Goal: Task Accomplishment & Management: Use online tool/utility

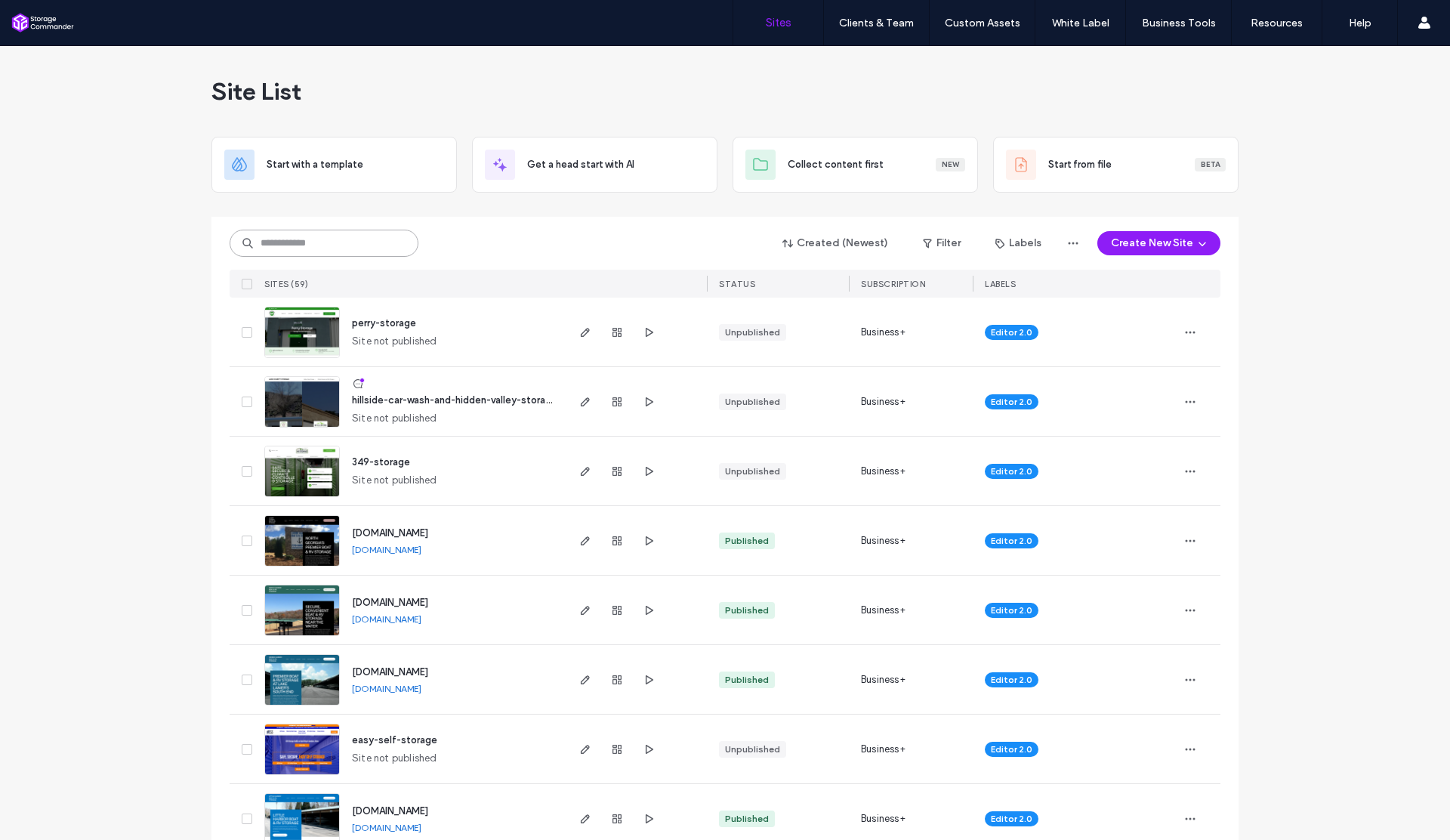
click at [361, 254] on input at bounding box center [324, 243] width 189 height 27
type input "*****"
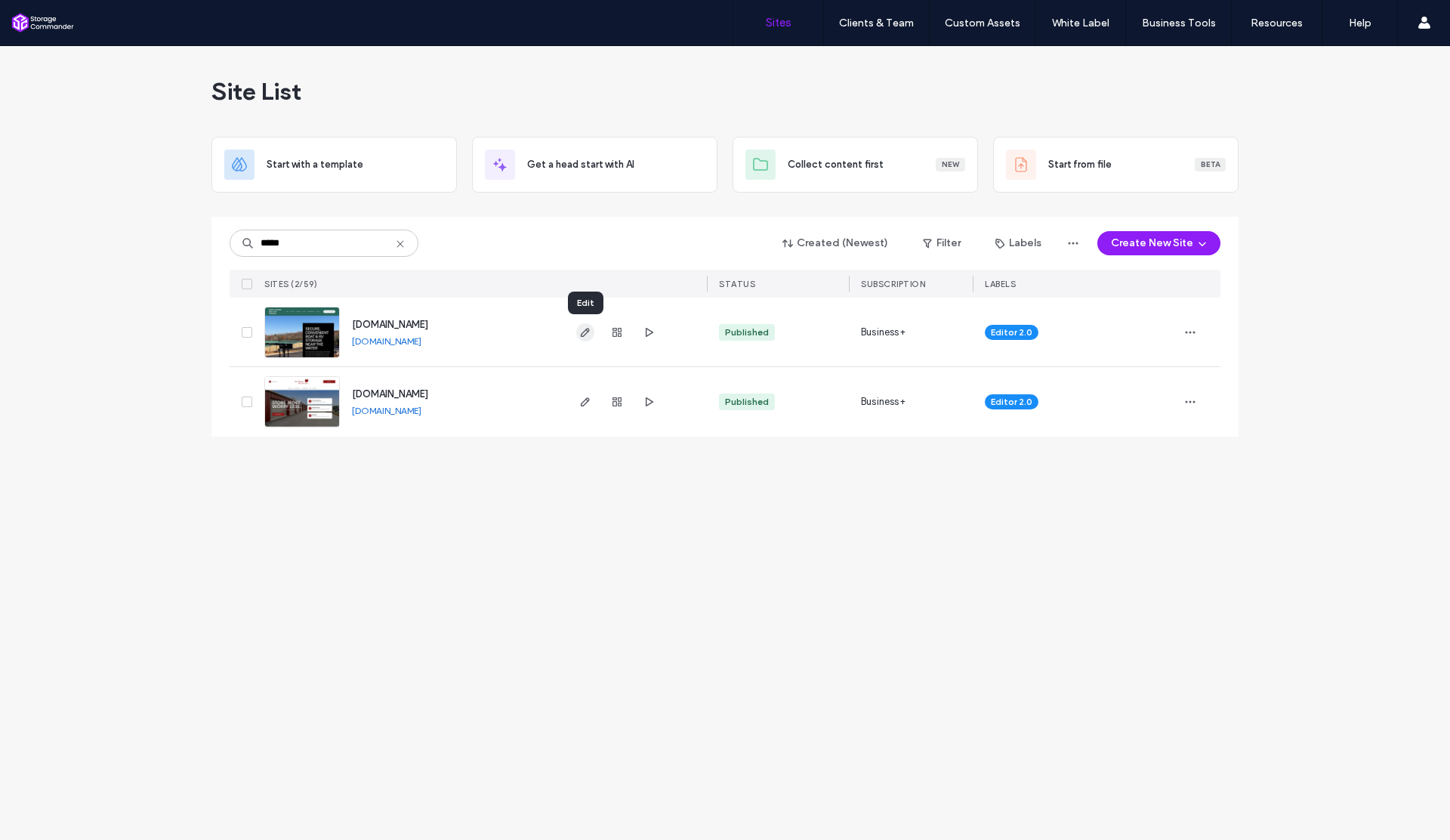
click at [583, 332] on icon "button" at bounding box center [585, 331] width 12 height 12
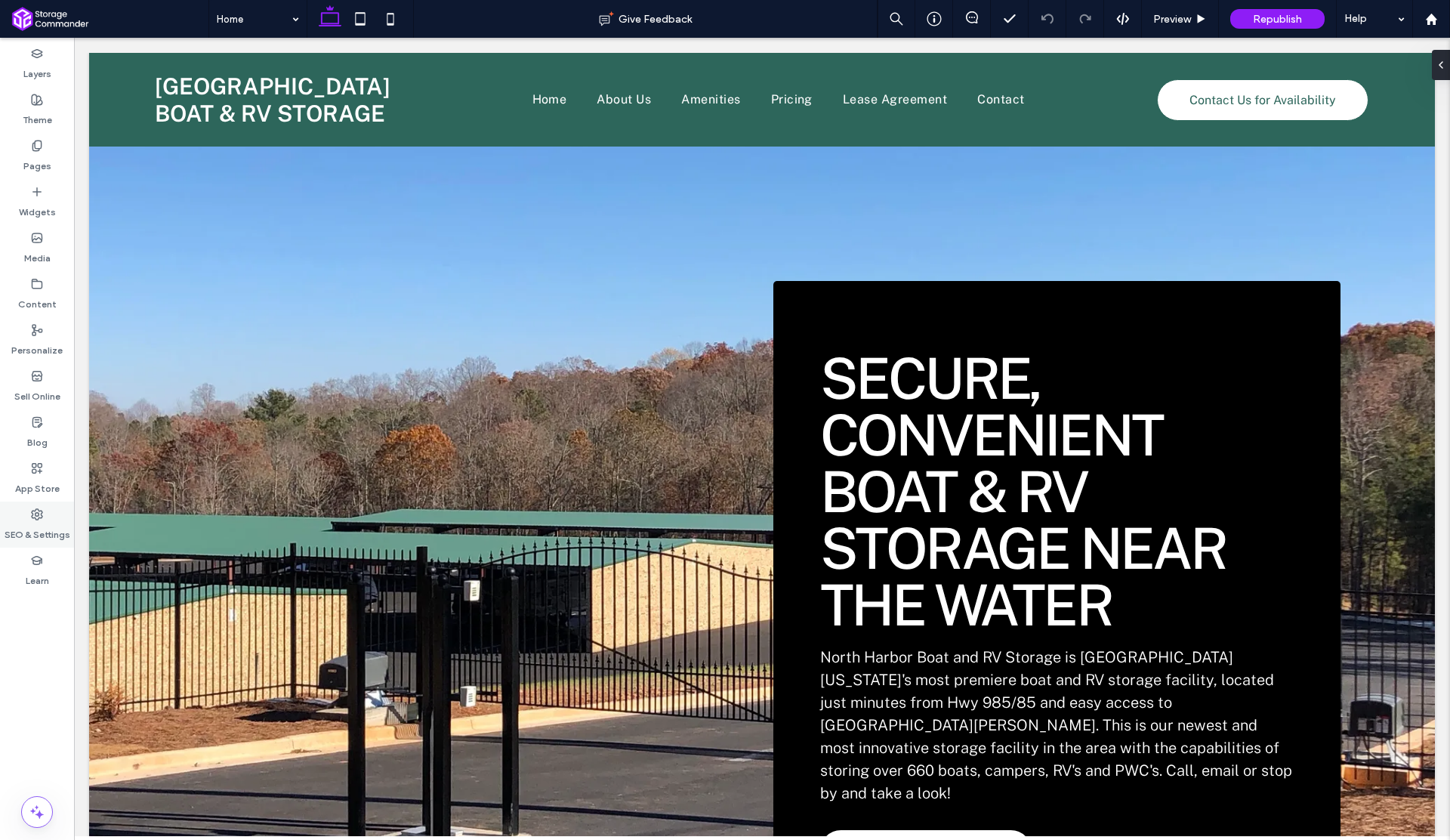
click at [36, 506] on div "SEO & Settings" at bounding box center [37, 524] width 74 height 46
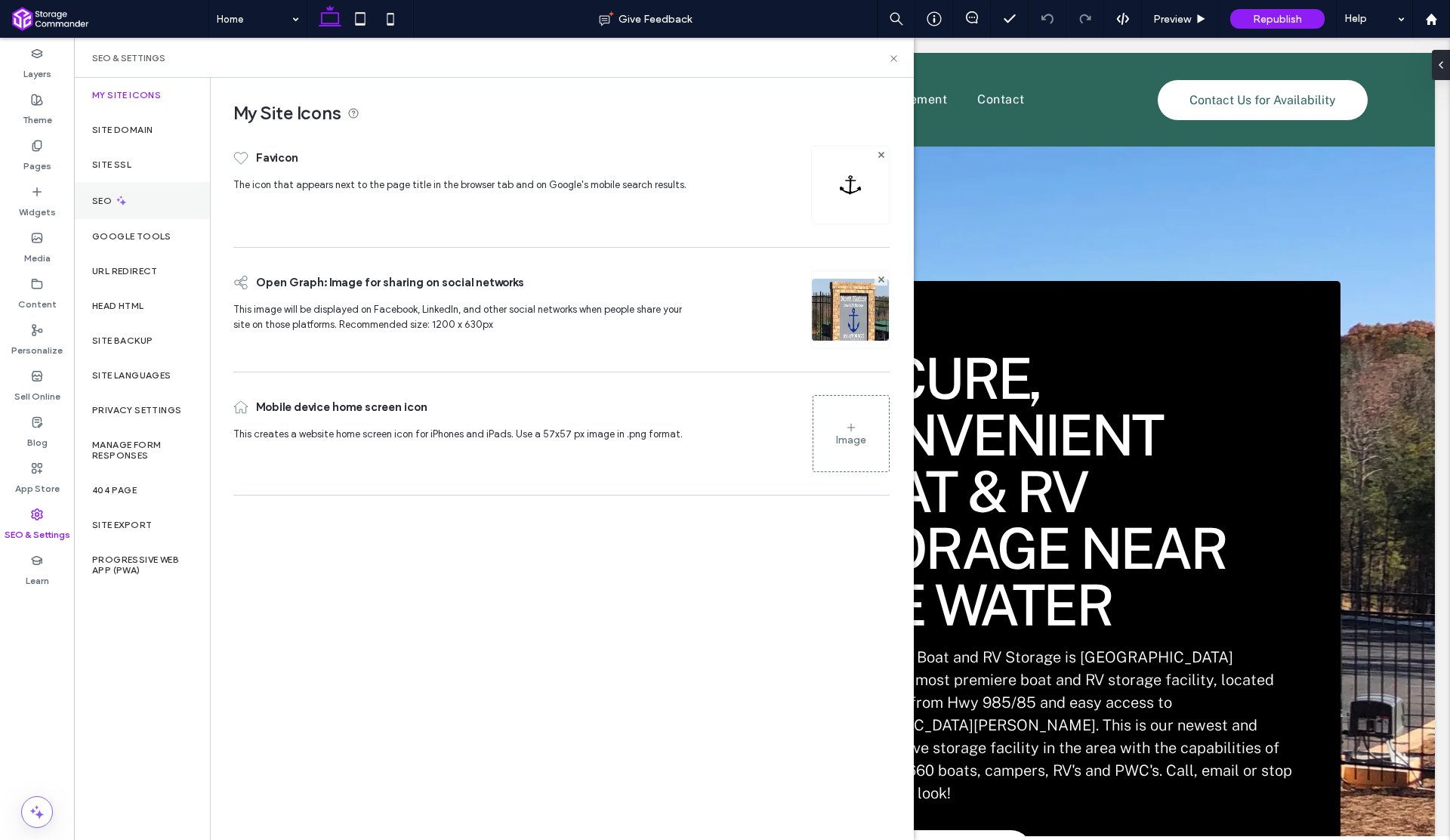
click at [114, 208] on div "SEO" at bounding box center [141, 200] width 136 height 37
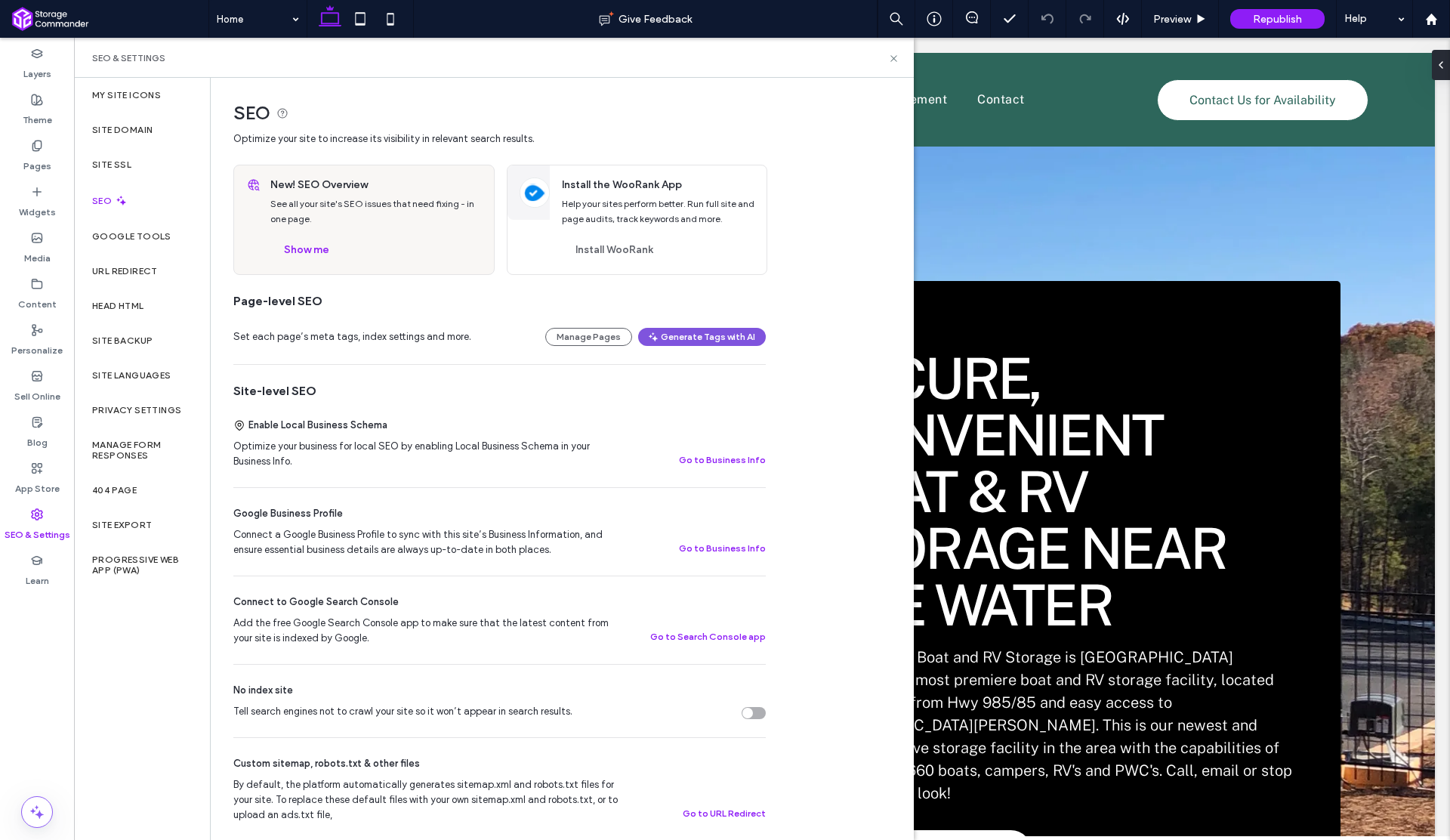
click at [669, 332] on button "Generate Tags with AI" at bounding box center [701, 336] width 128 height 18
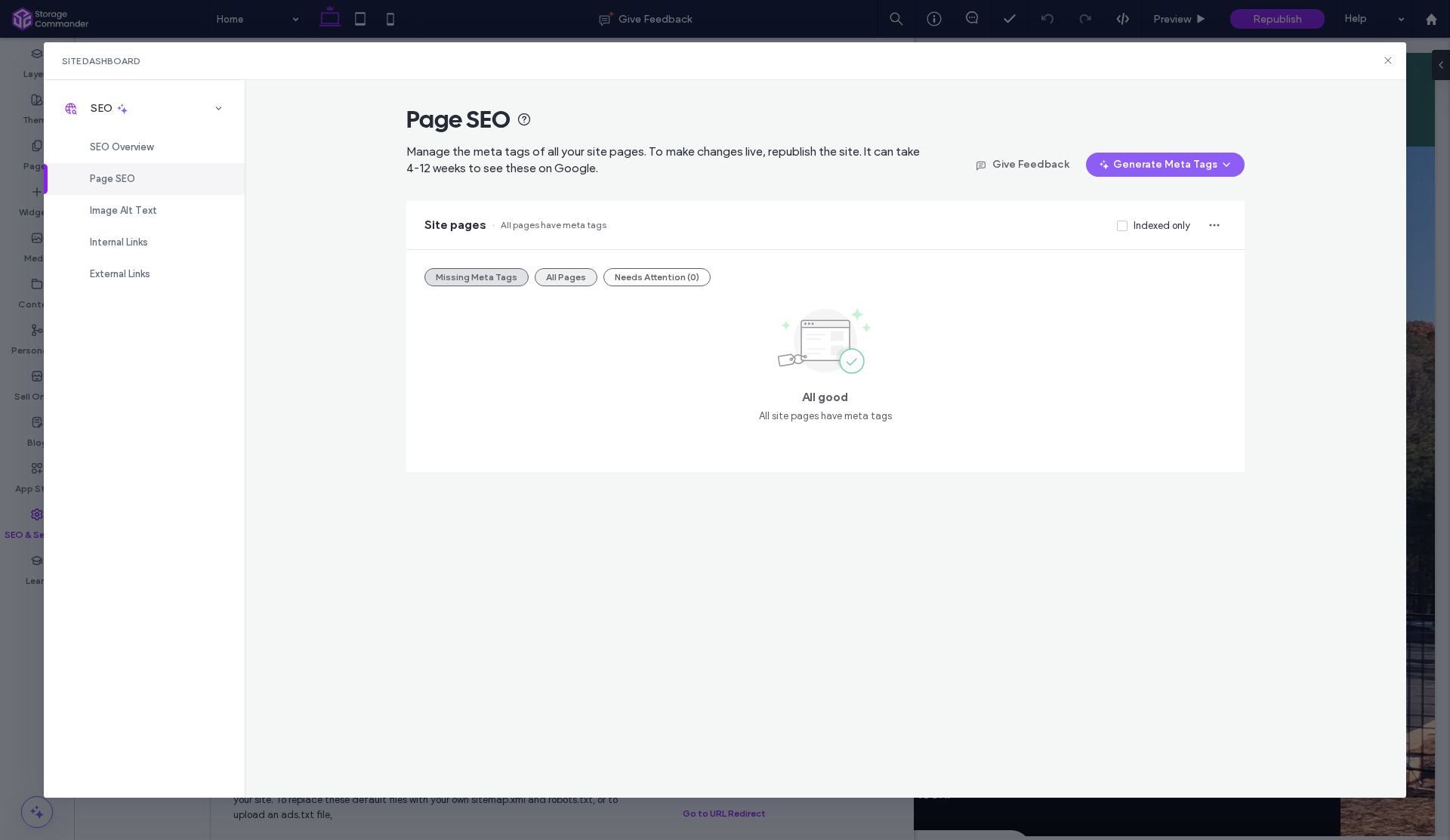
click at [570, 277] on button "All Pages" at bounding box center [566, 277] width 63 height 18
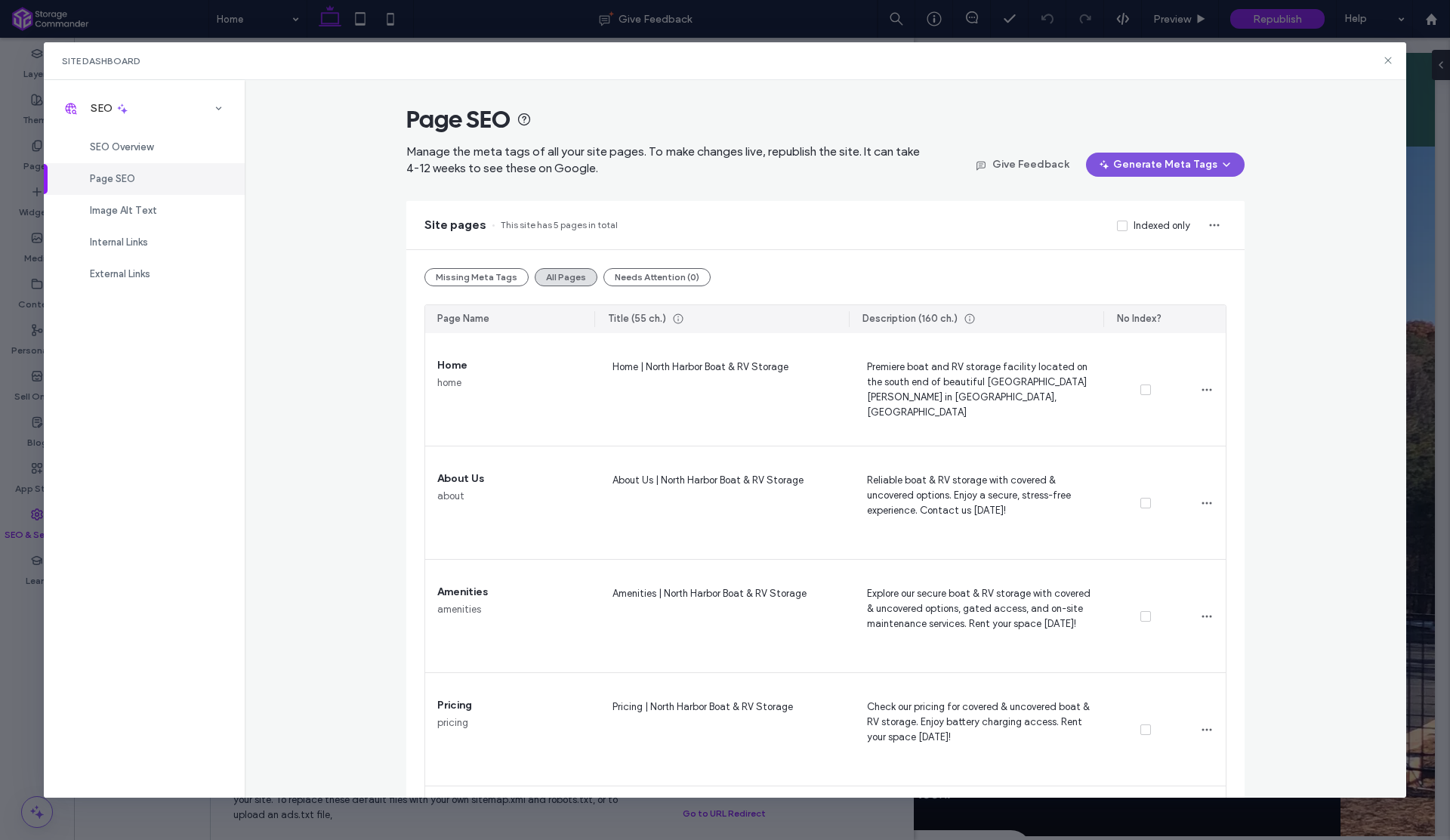
click at [1197, 164] on button "Generate Meta Tags" at bounding box center [1165, 165] width 158 height 24
click at [1188, 200] on span "Generate Tags for All Pages" at bounding box center [1163, 204] width 125 height 15
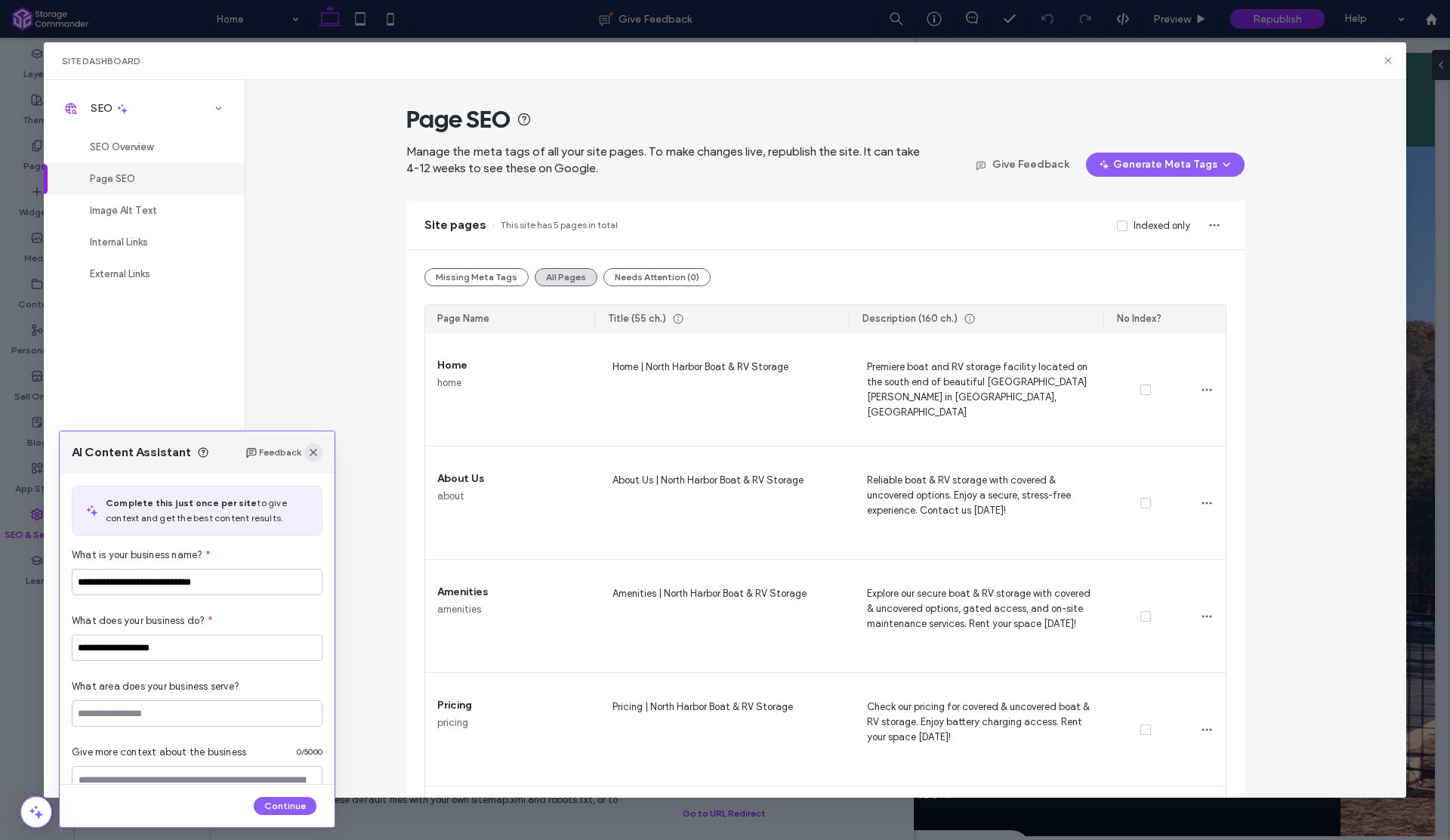
click at [309, 451] on icon "button" at bounding box center [313, 452] width 12 height 12
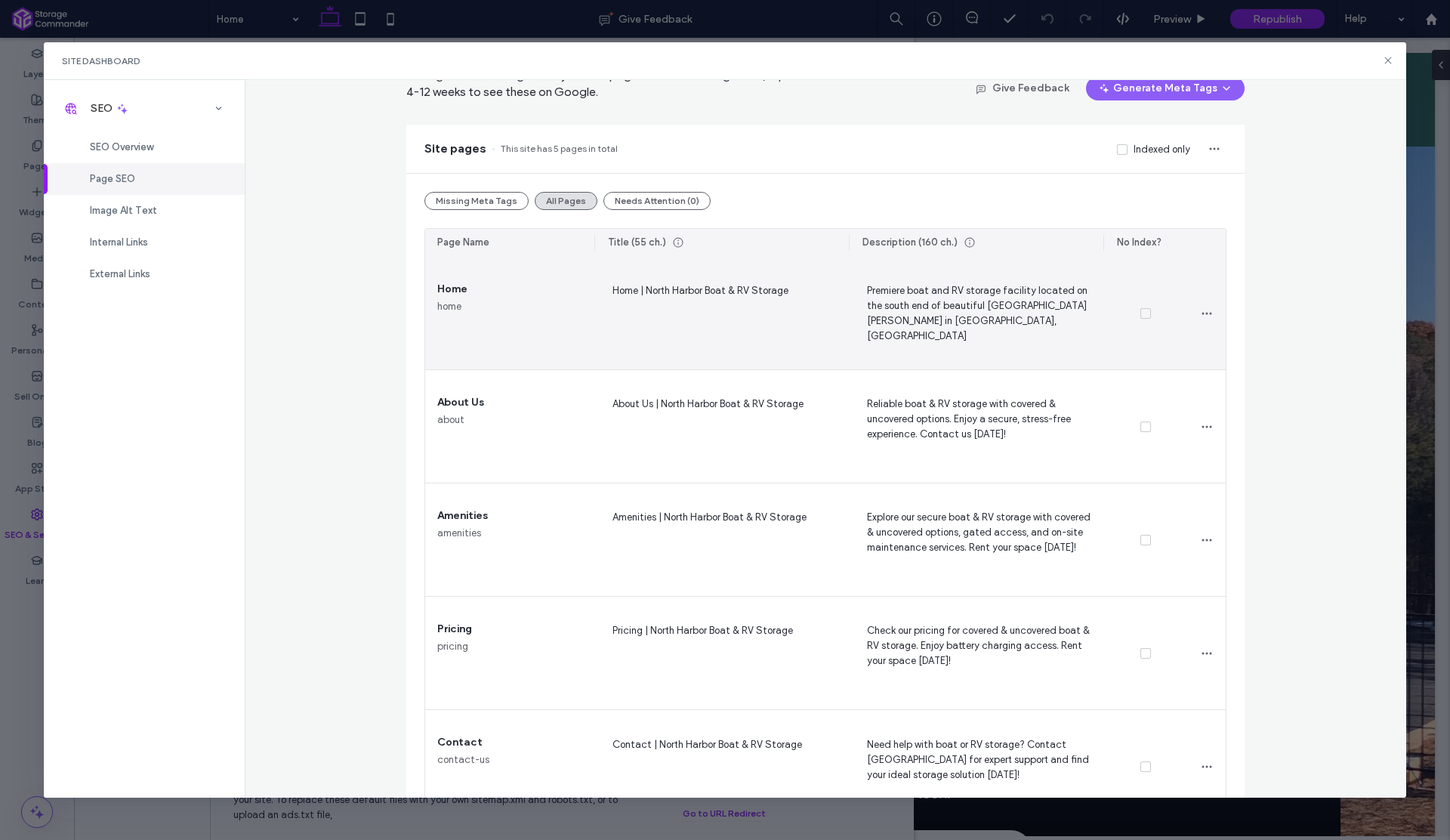
scroll to position [120, 0]
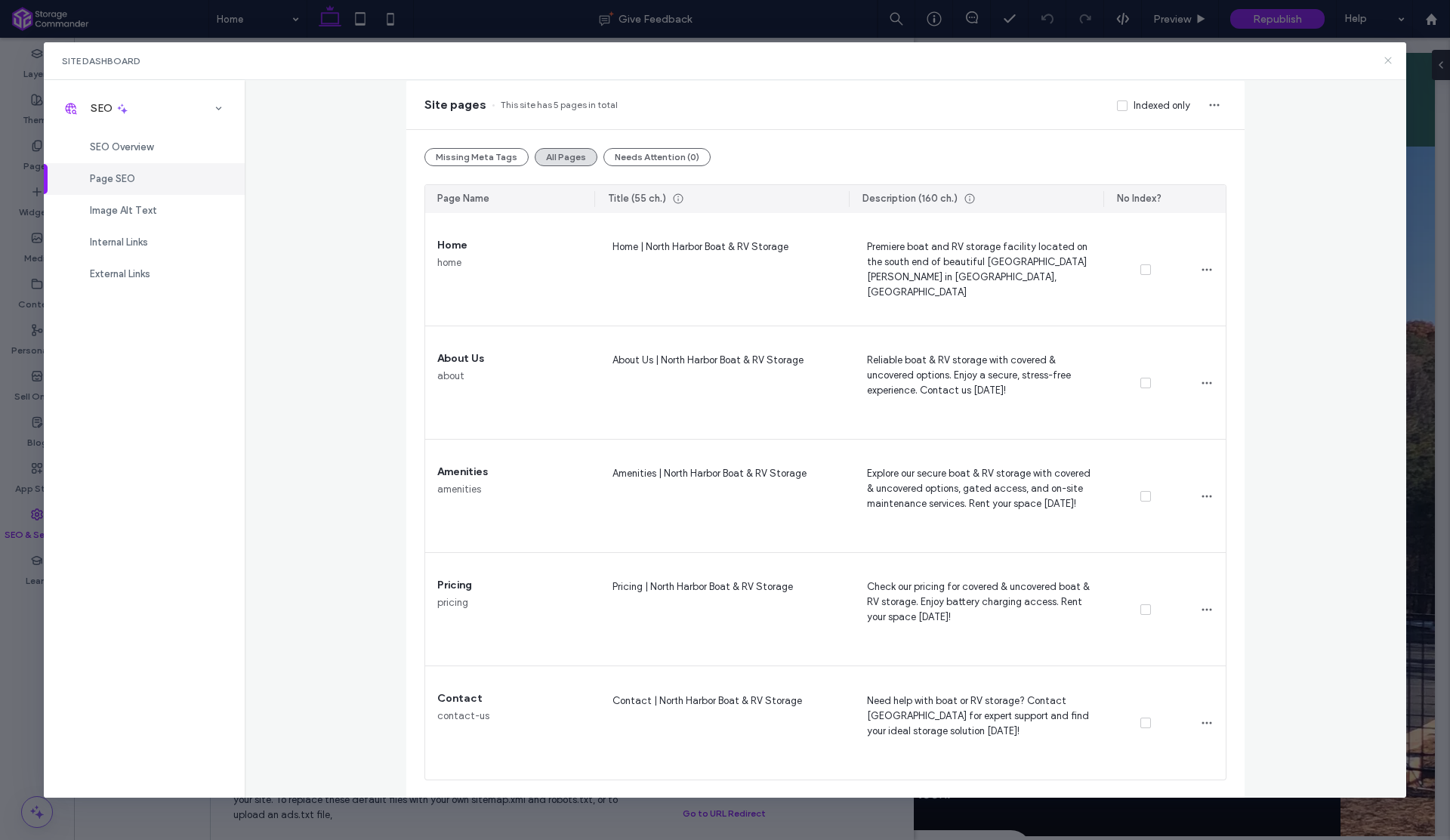
click at [1392, 56] on icon at bounding box center [1388, 60] width 12 height 12
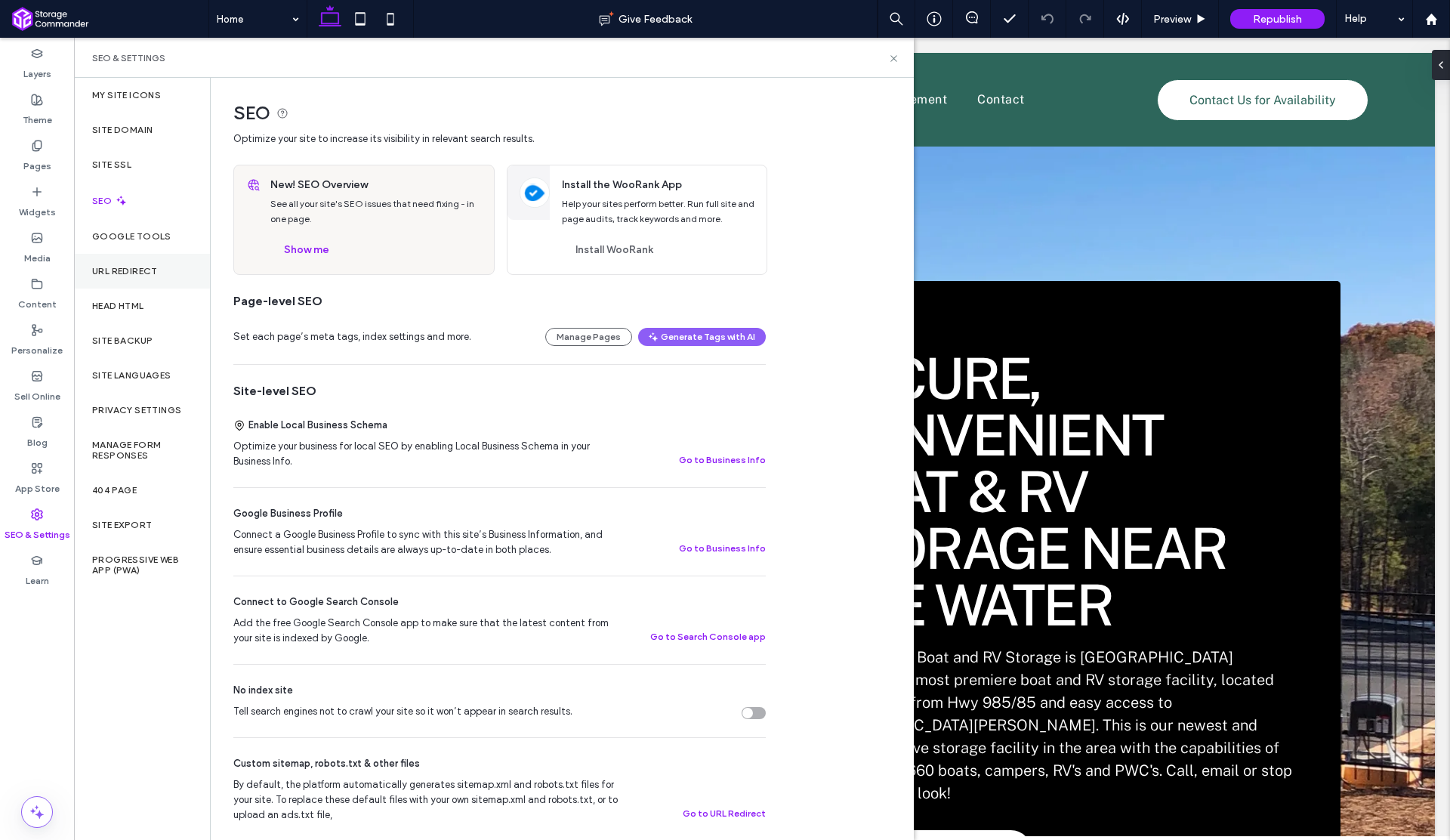
click at [109, 271] on label "URL Redirect" at bounding box center [125, 270] width 66 height 10
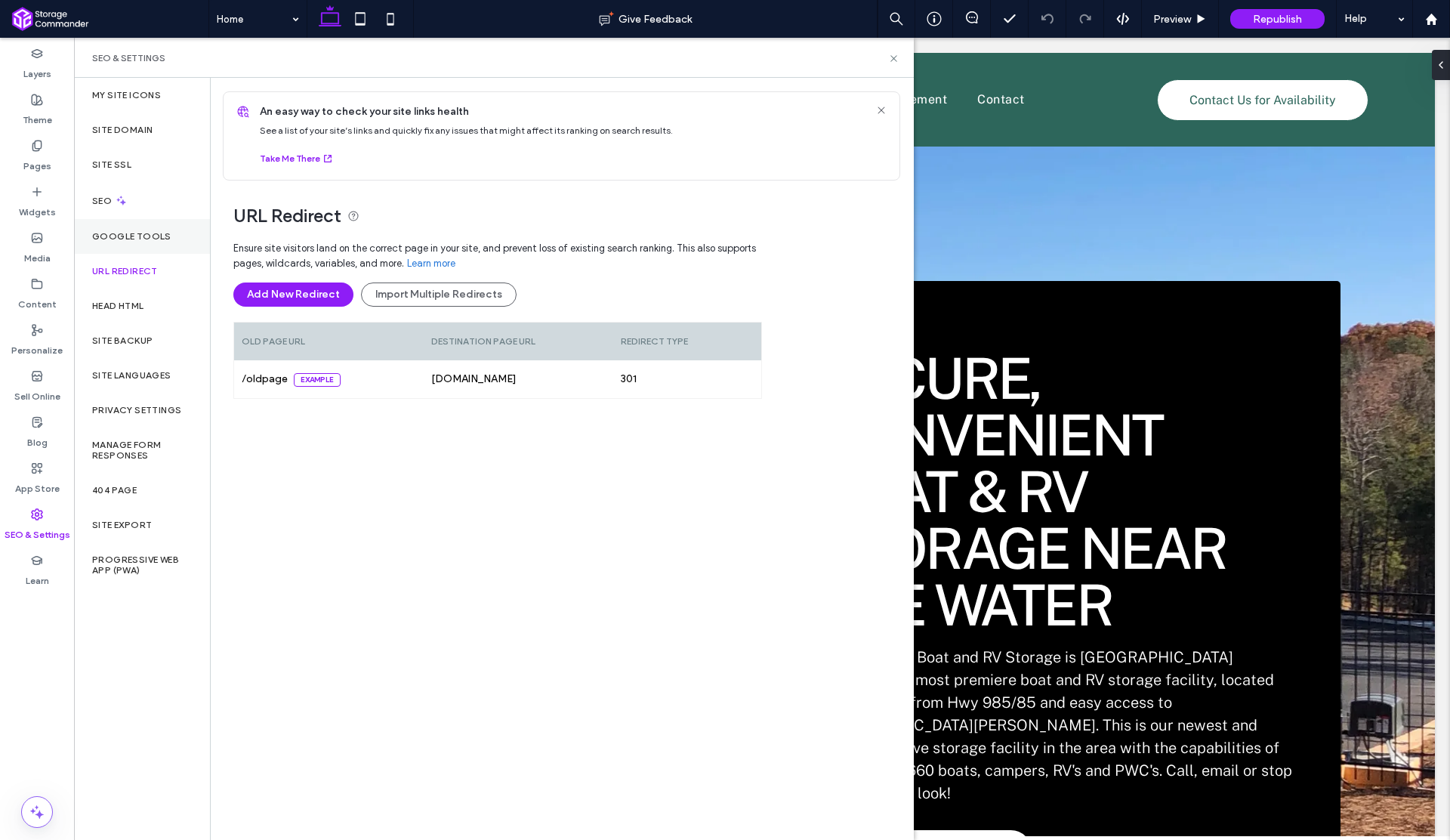
click at [136, 237] on label "Google Tools" at bounding box center [132, 236] width 79 height 10
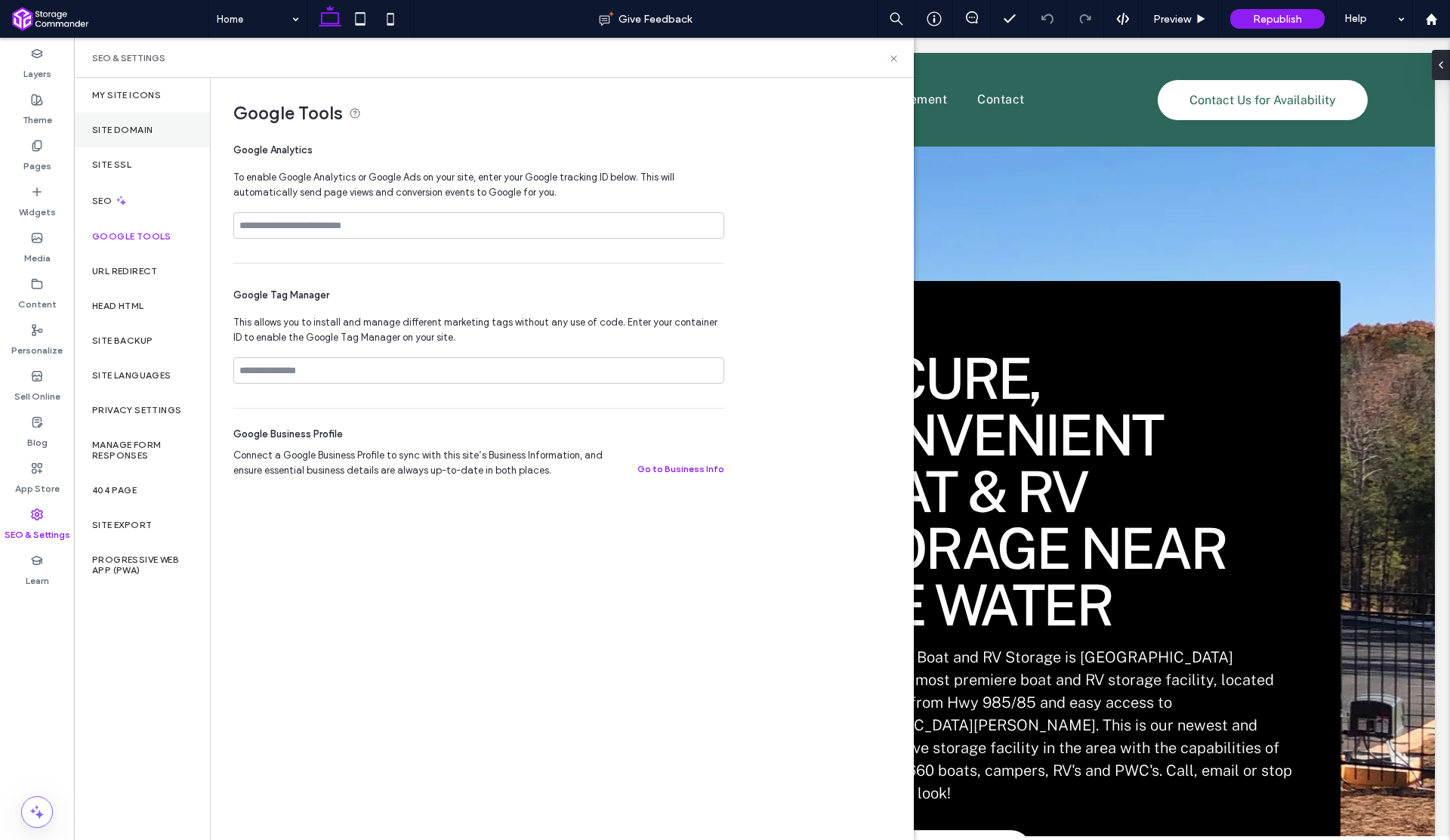
click at [135, 137] on div "Site Domain" at bounding box center [141, 130] width 136 height 34
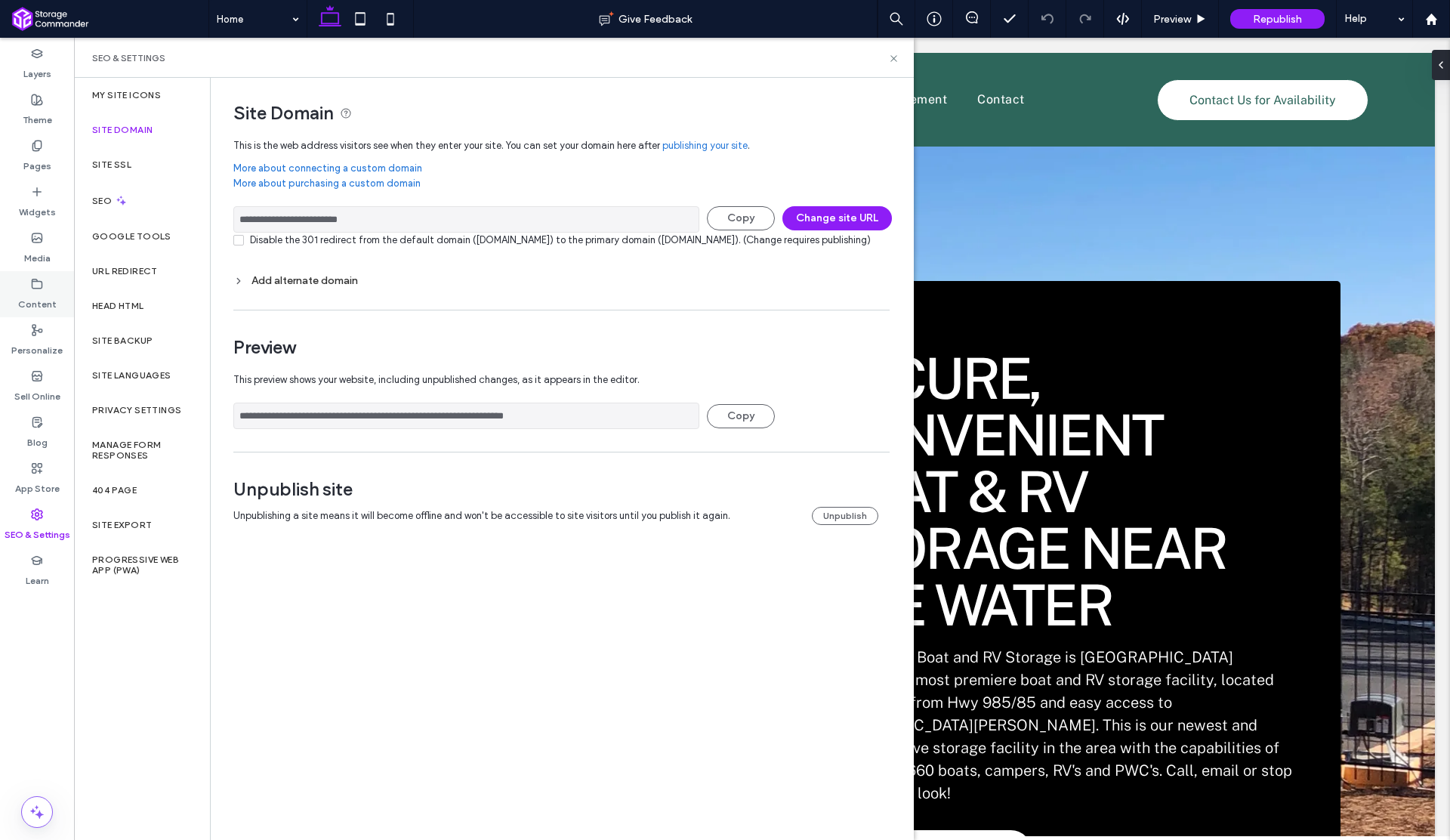
click at [38, 302] on label "Content" at bounding box center [37, 300] width 38 height 21
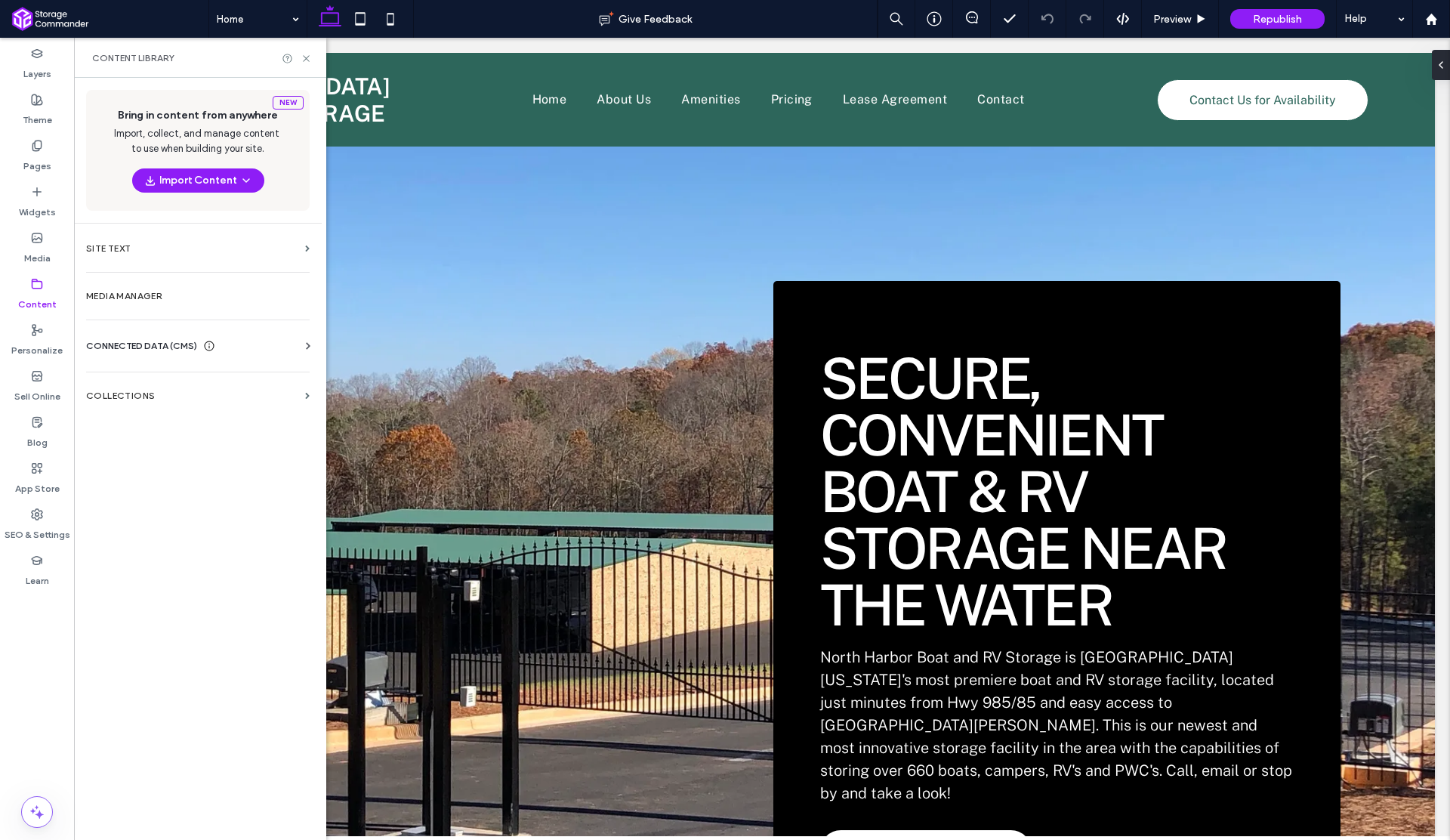
click at [140, 339] on span "CONNECTED DATA (CMS)" at bounding box center [142, 346] width 111 height 15
click at [172, 389] on section "Business Info" at bounding box center [201, 382] width 230 height 34
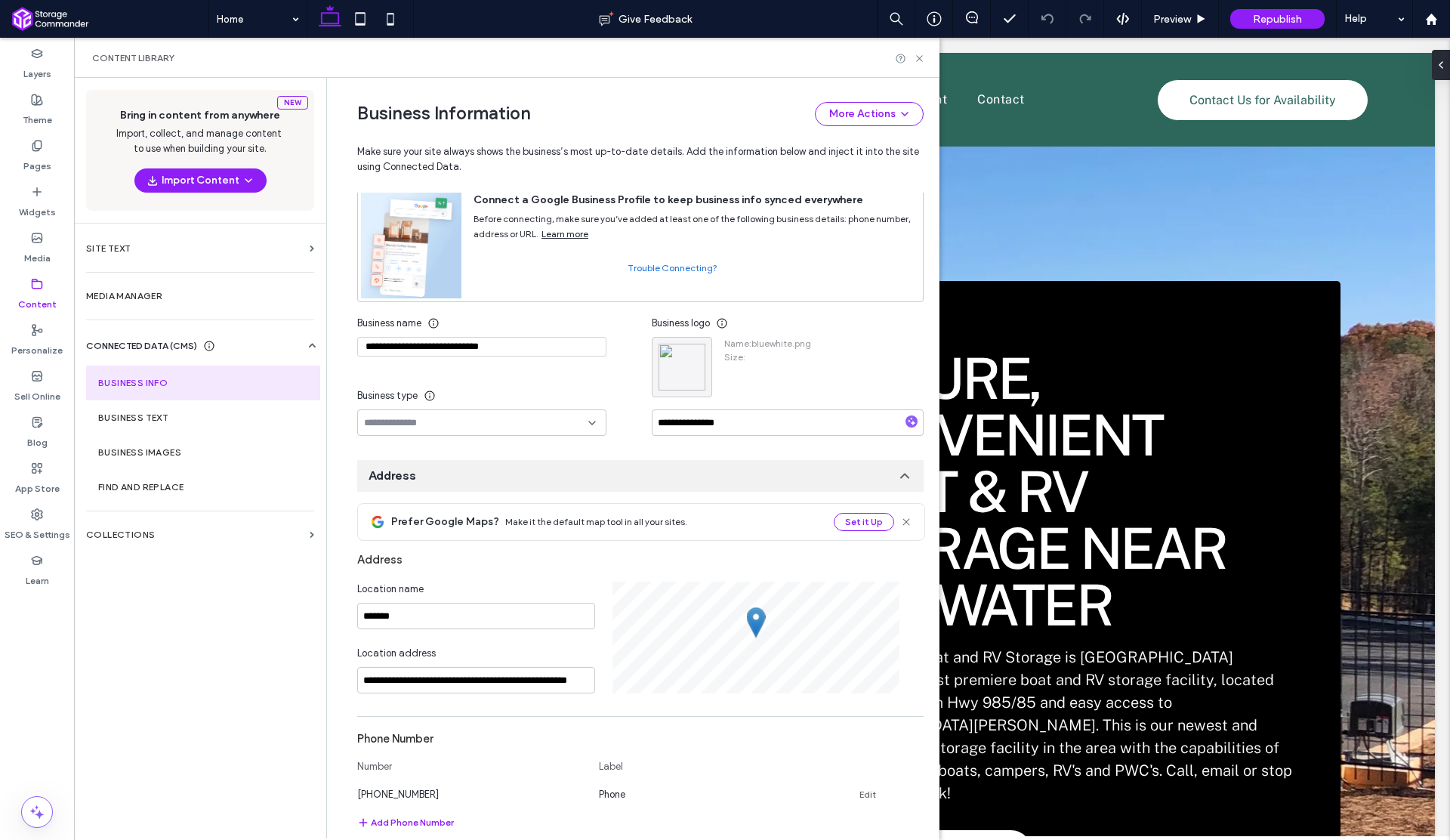
scroll to position [0, 0]
click at [861, 117] on button "More Actions" at bounding box center [869, 114] width 109 height 24
click at [843, 176] on span "Publish Business Information" at bounding box center [841, 182] width 125 height 15
click at [556, 425] on input at bounding box center [477, 422] width 224 height 12
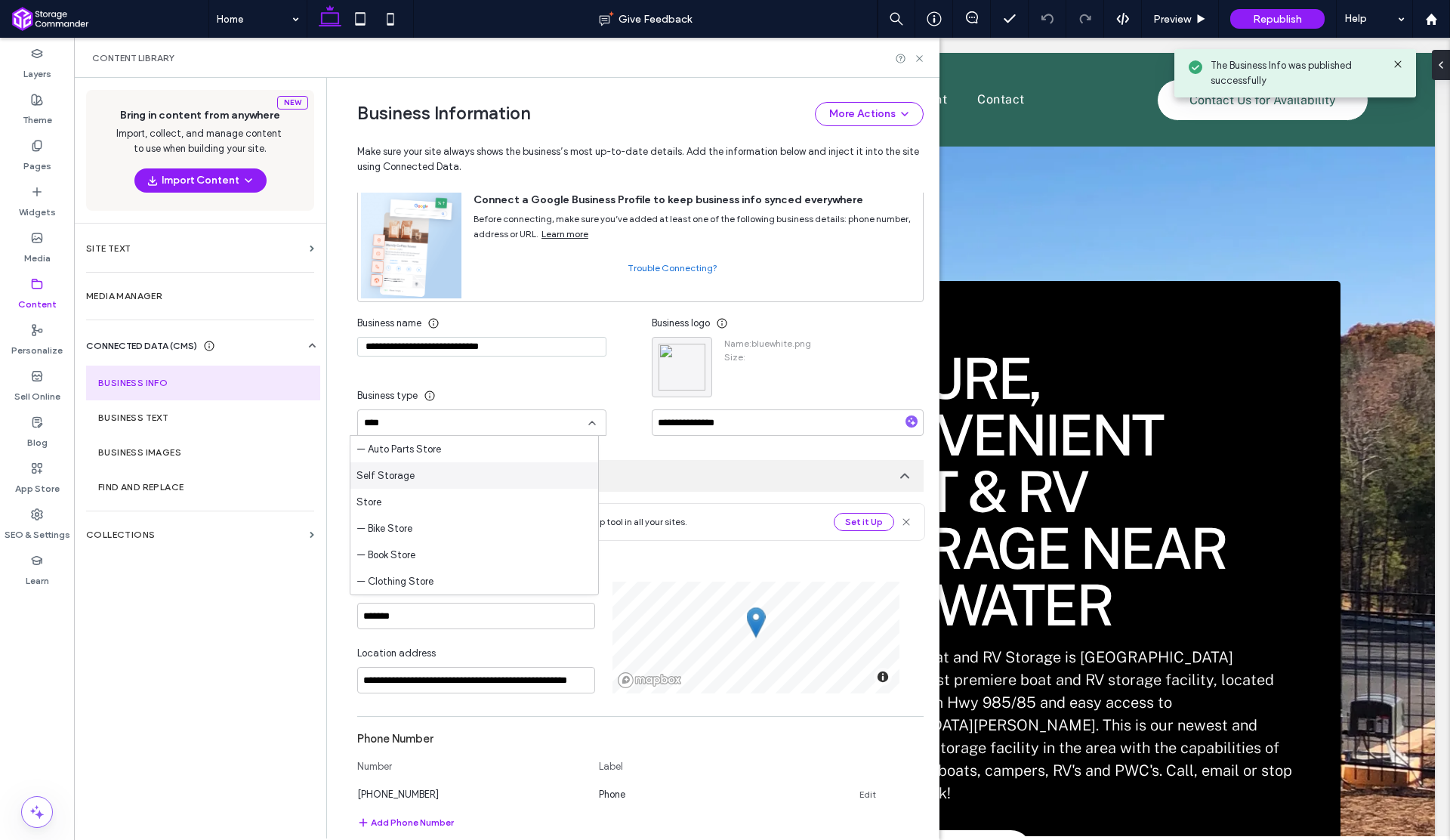
type input "****"
click at [469, 473] on div "Self Storage" at bounding box center [474, 476] width 248 height 27
click at [860, 121] on button "More Actions" at bounding box center [869, 114] width 109 height 24
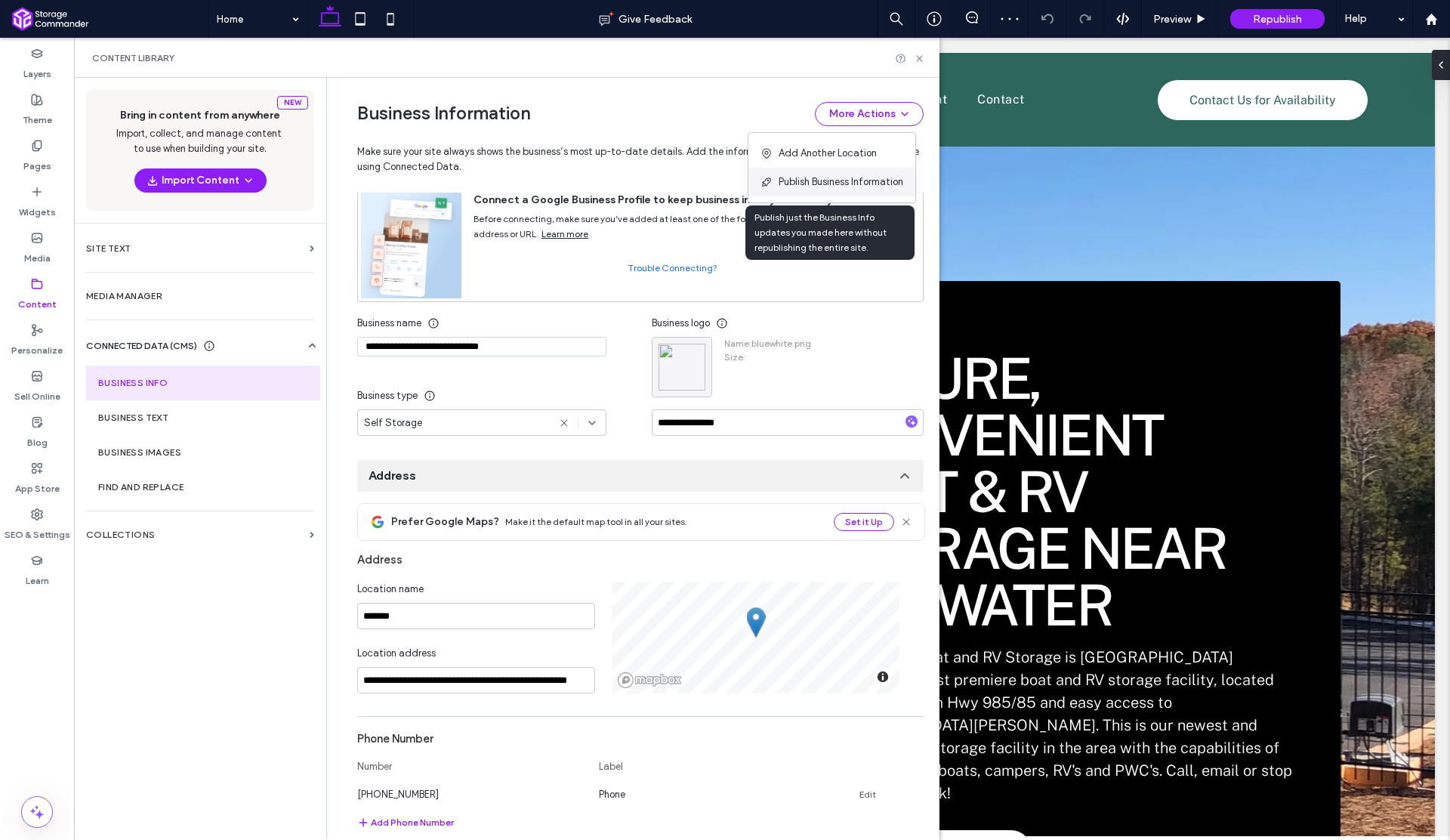
click at [831, 179] on span "Publish Business Information" at bounding box center [841, 182] width 125 height 15
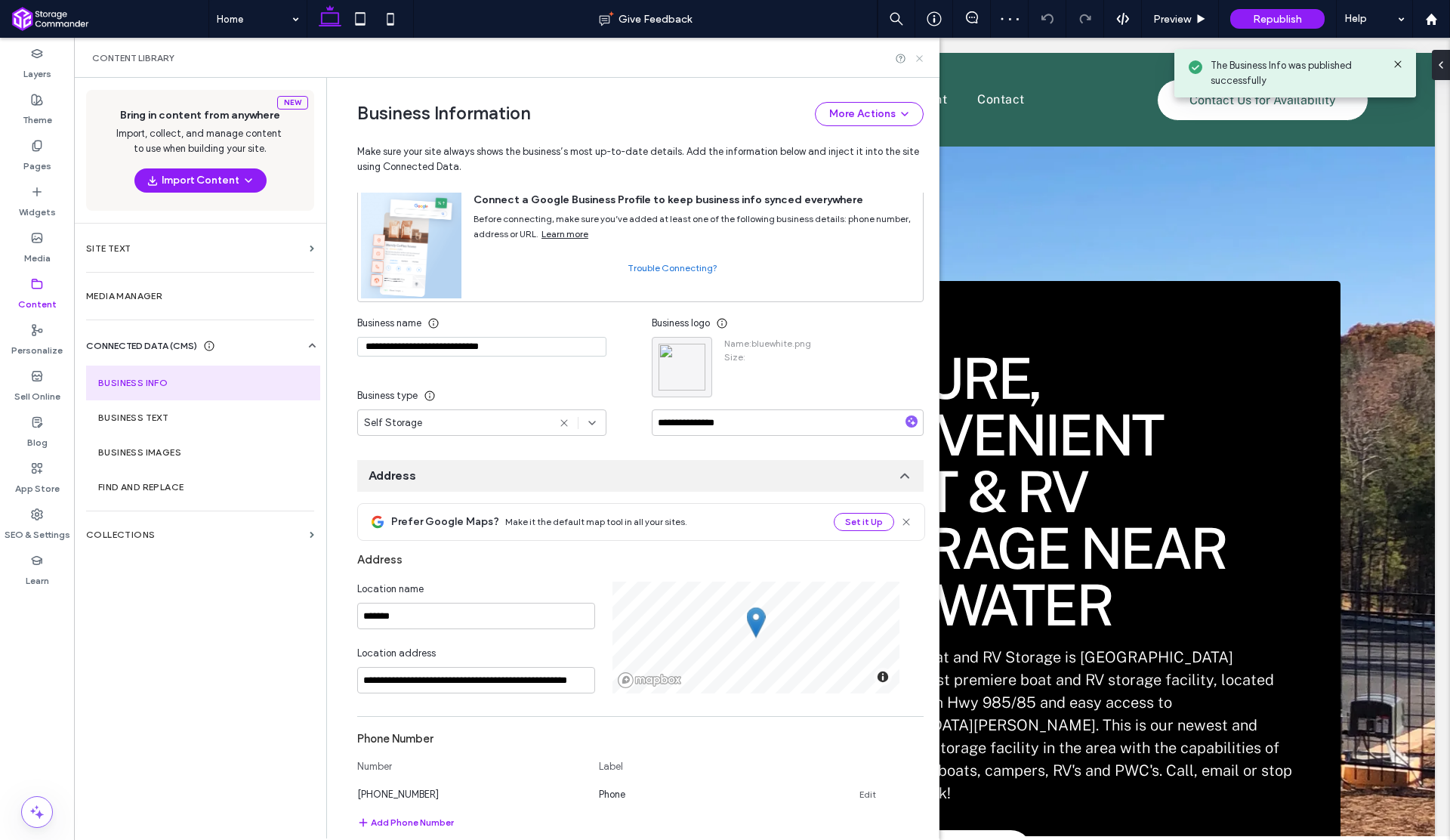
click at [920, 56] on icon at bounding box center [919, 58] width 11 height 11
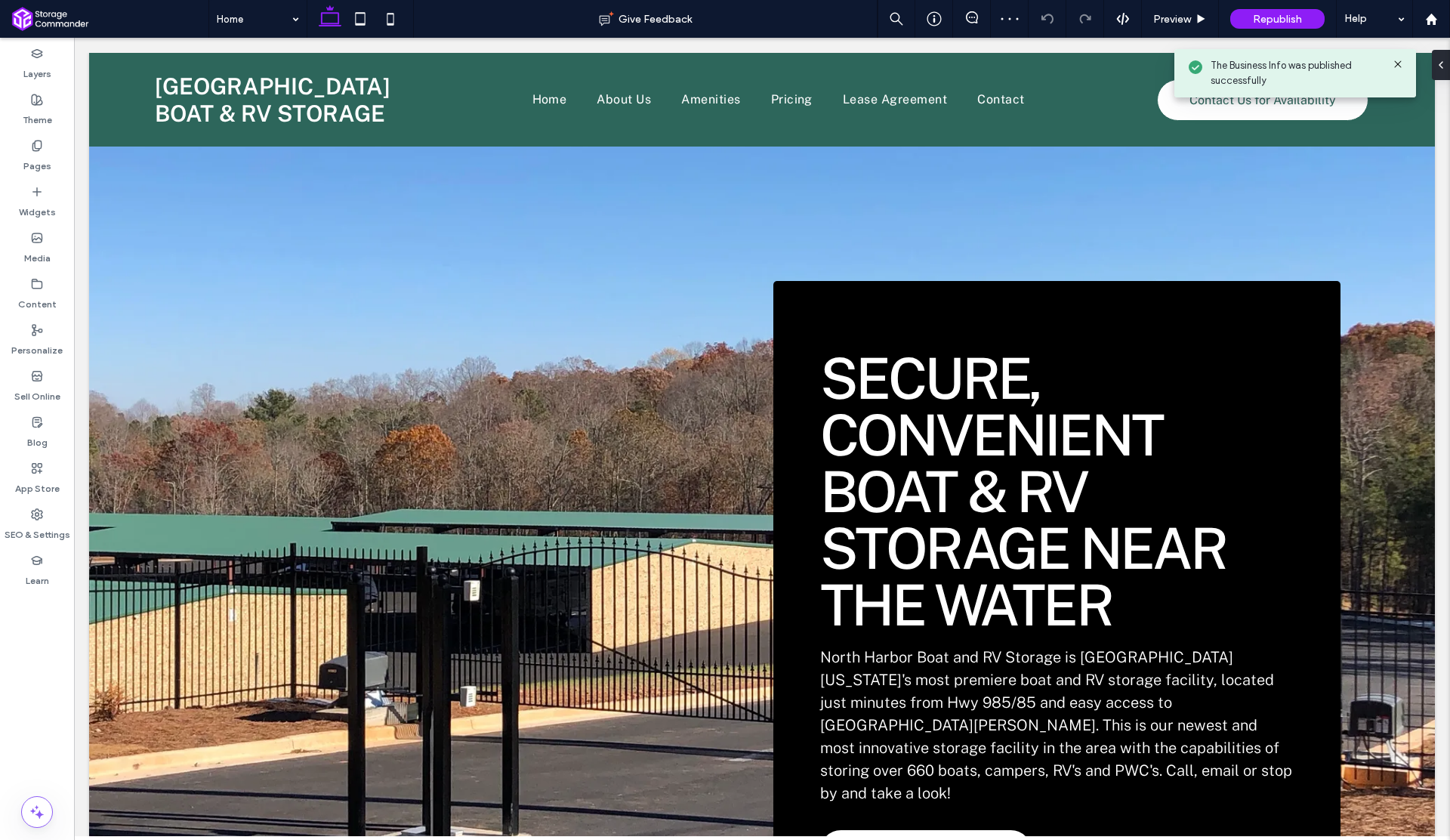
click at [336, 147] on div at bounding box center [762, 147] width 1346 height 0
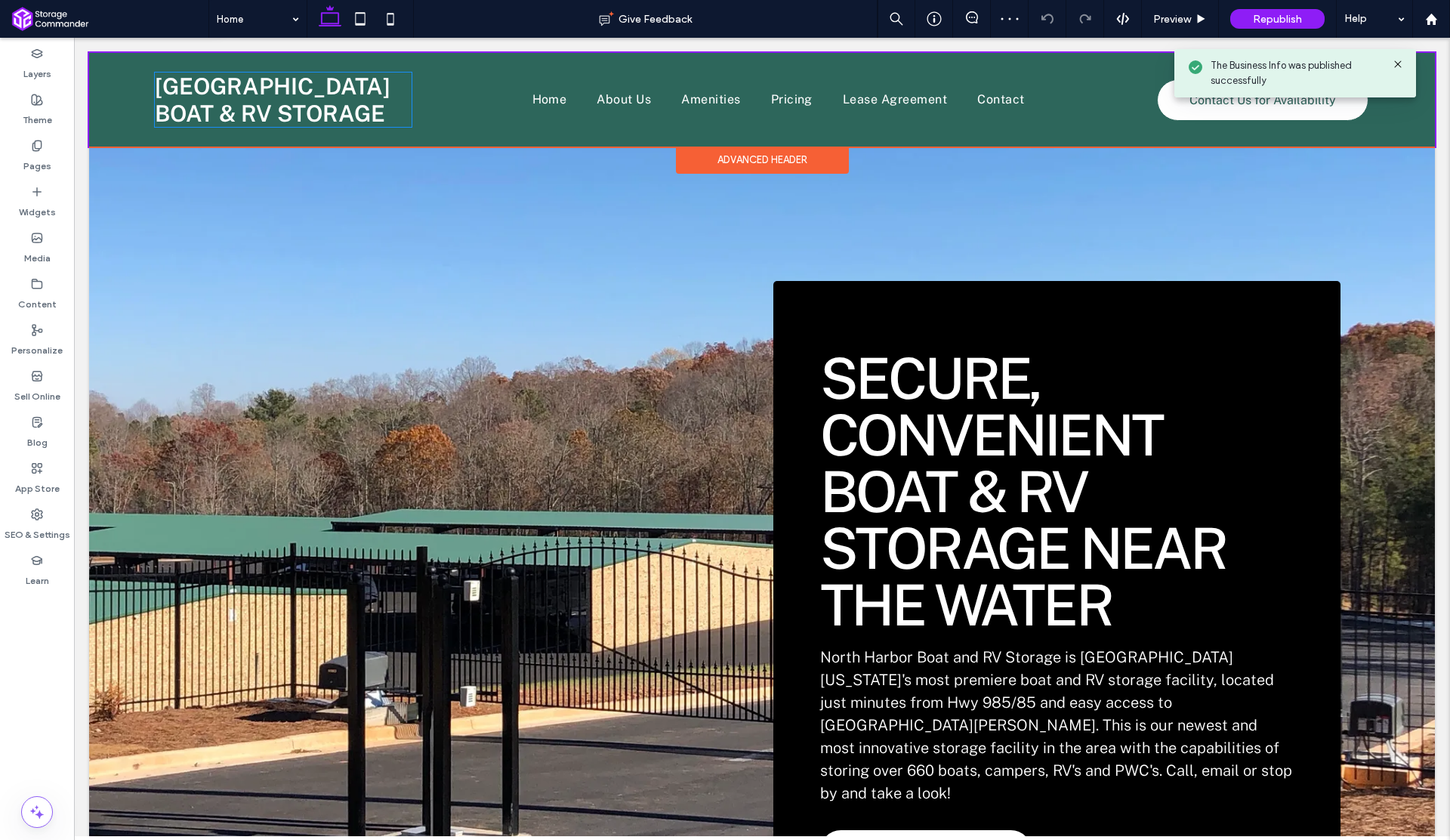
click at [336, 106] on span "Boat & RV Storage" at bounding box center [270, 113] width 230 height 27
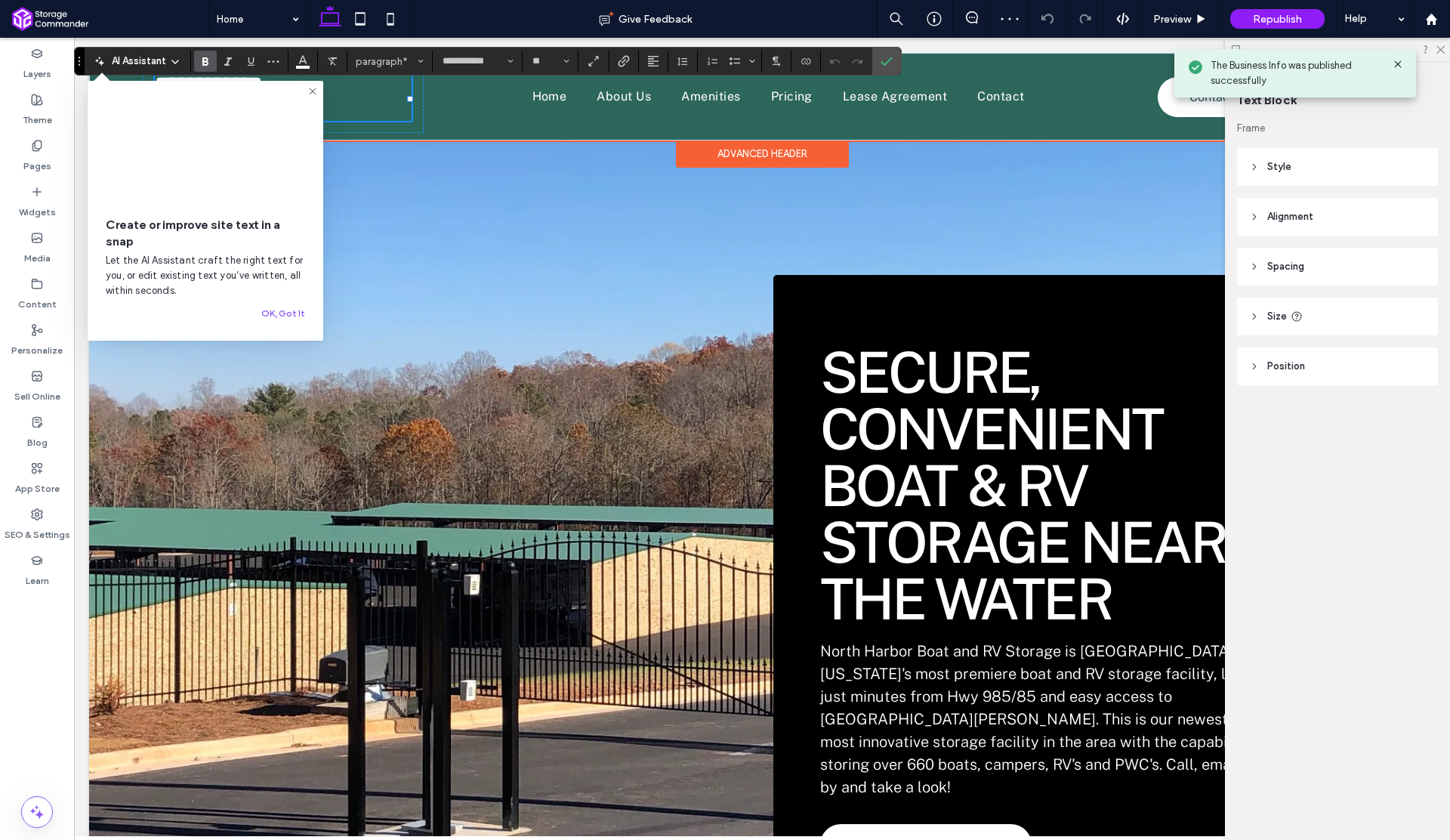
drag, startPoint x: 330, startPoint y: 107, endPoint x: 302, endPoint y: 108, distance: 28.0
click at [302, 108] on span "**********" at bounding box center [231, 108] width 153 height 22
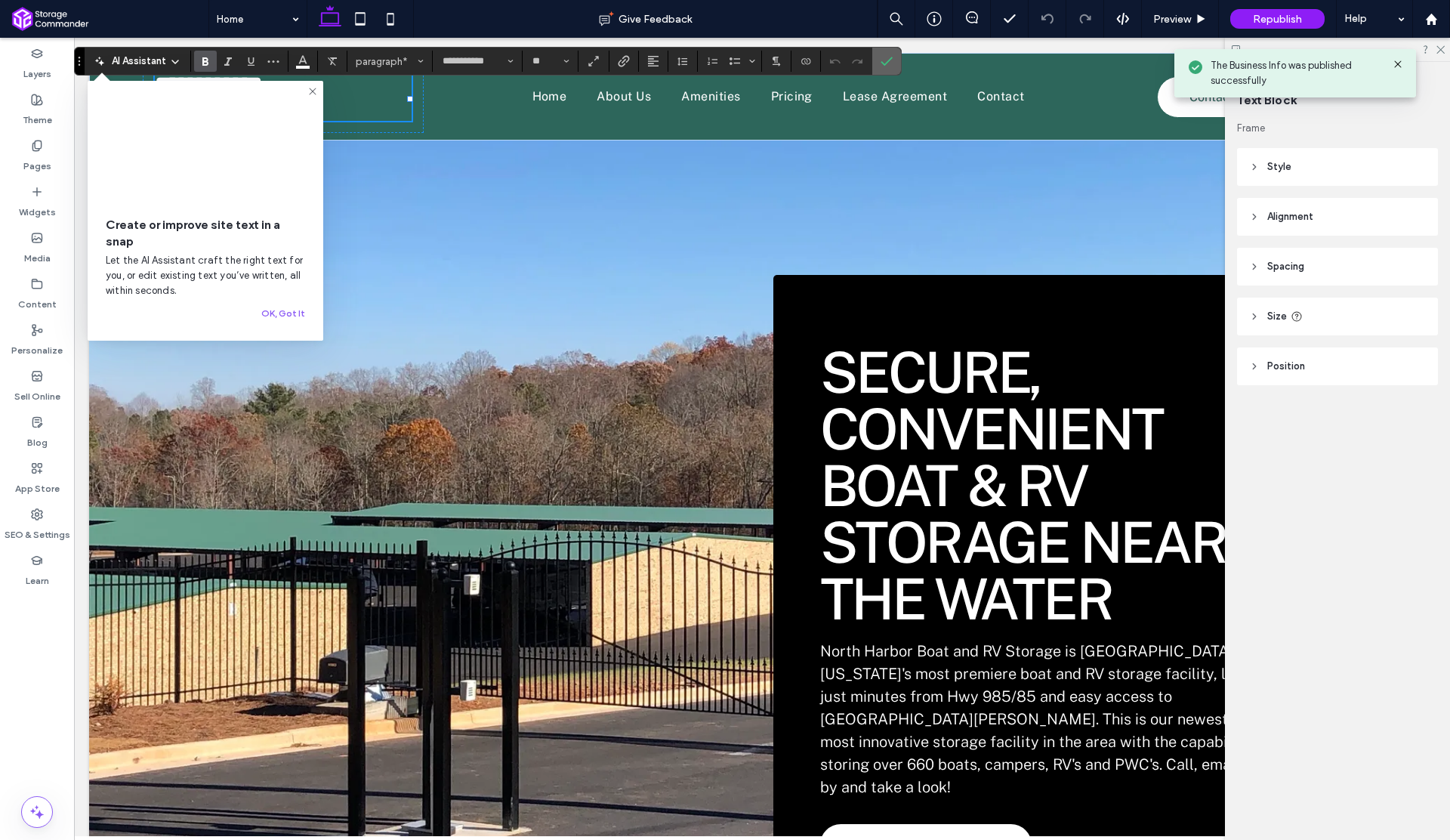
click at [891, 60] on icon "Confirm" at bounding box center [886, 60] width 12 height 12
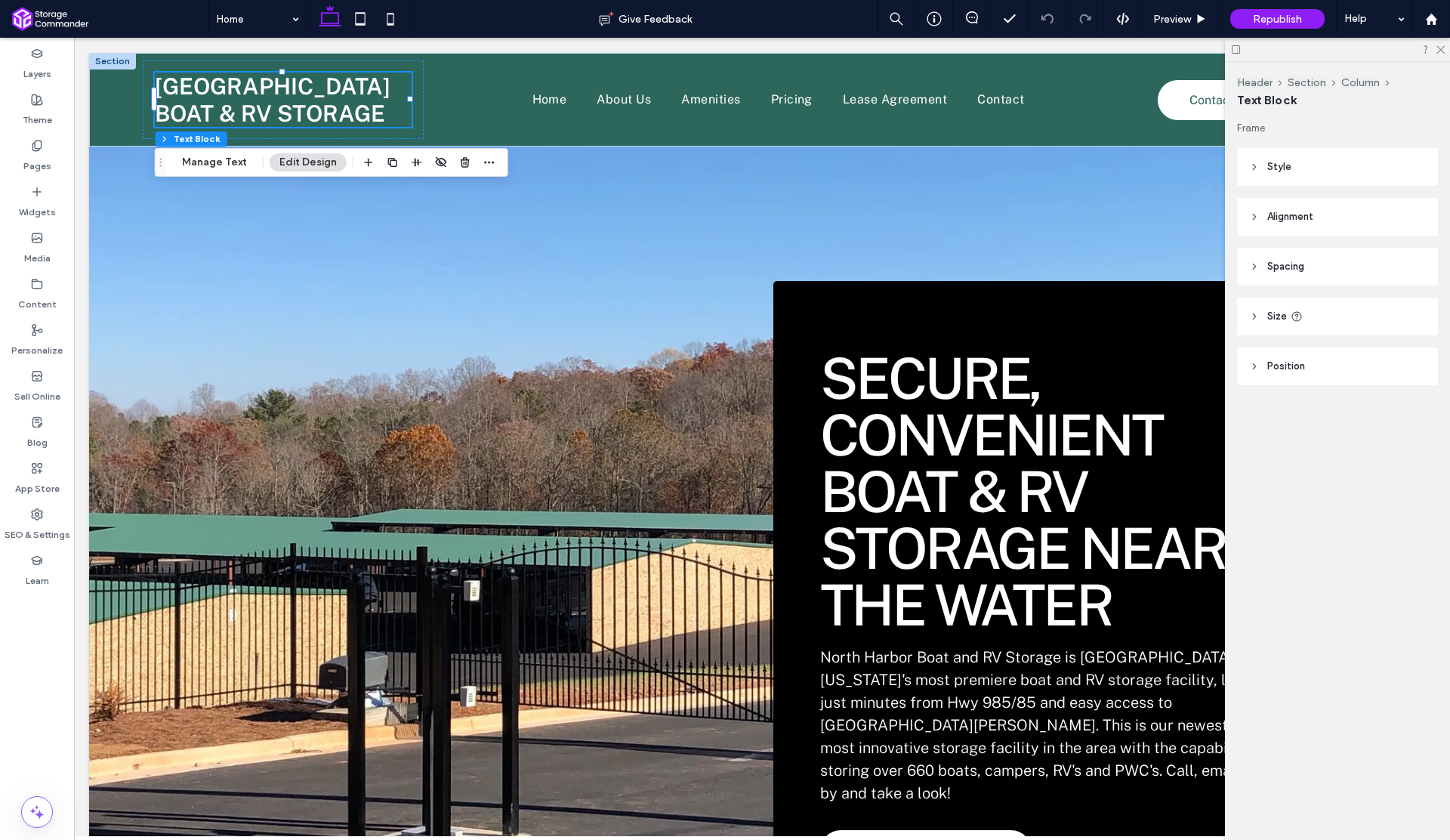
click at [1401, 63] on div "Header Section Column Text Block" at bounding box center [1338, 91] width 201 height 59
click at [1439, 51] on use at bounding box center [1441, 50] width 9 height 9
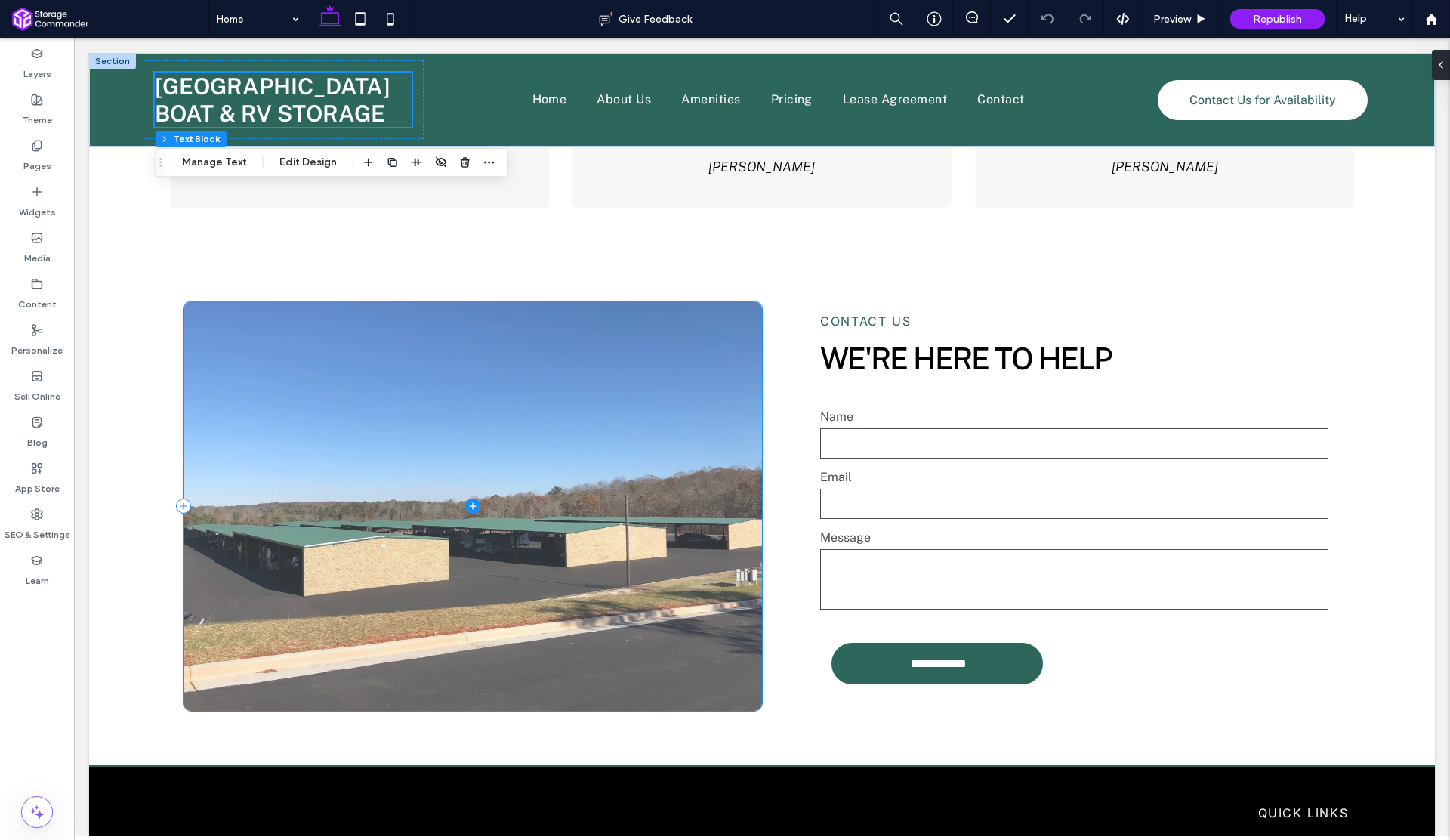
scroll to position [3315, 0]
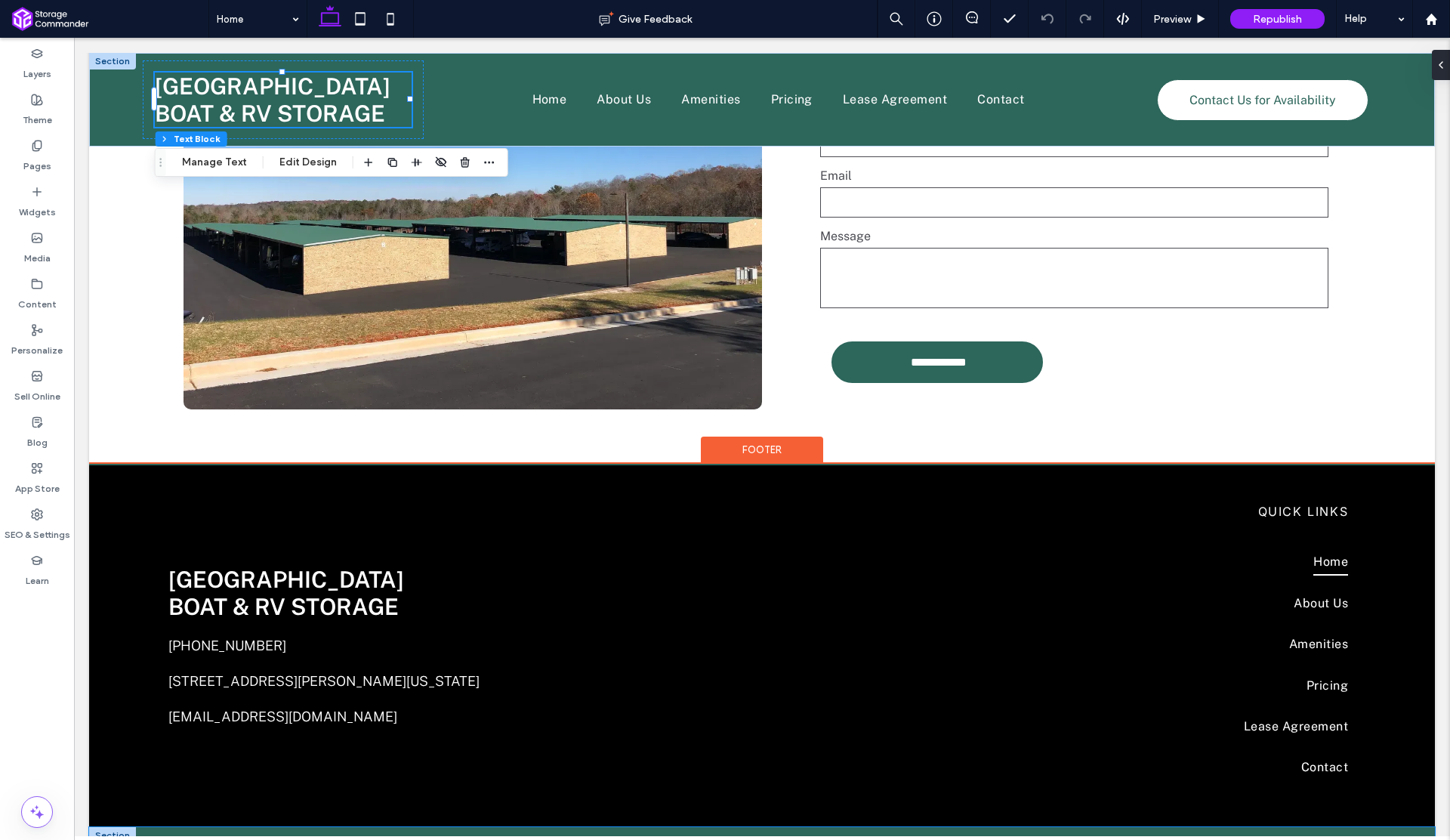
click at [146, 827] on div "© 2025 Hidden Harbor Boat & RV Storage | Designed by Storage Commander" at bounding box center [762, 846] width 1346 height 39
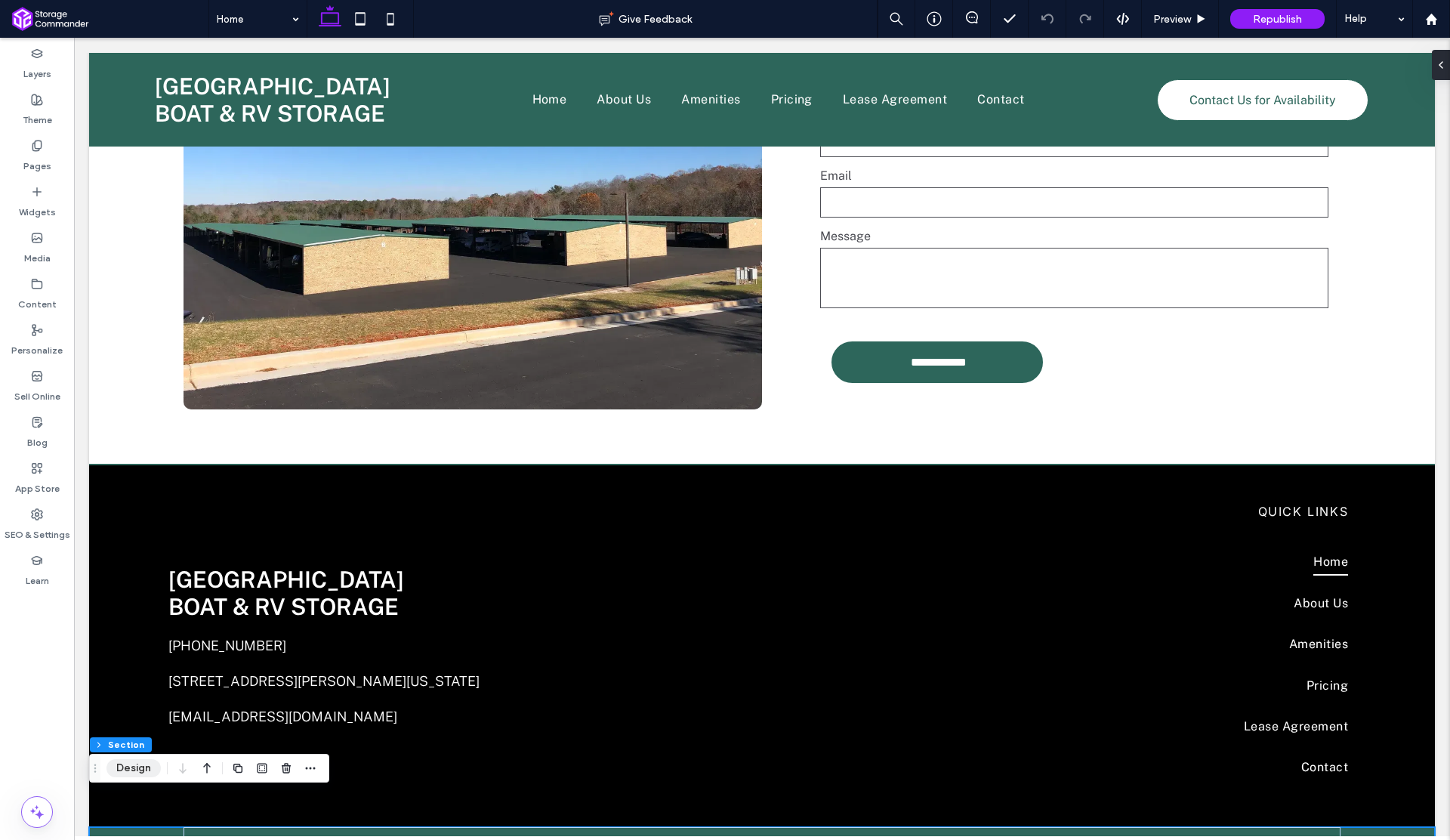
click at [136, 769] on button "Design" at bounding box center [133, 768] width 54 height 18
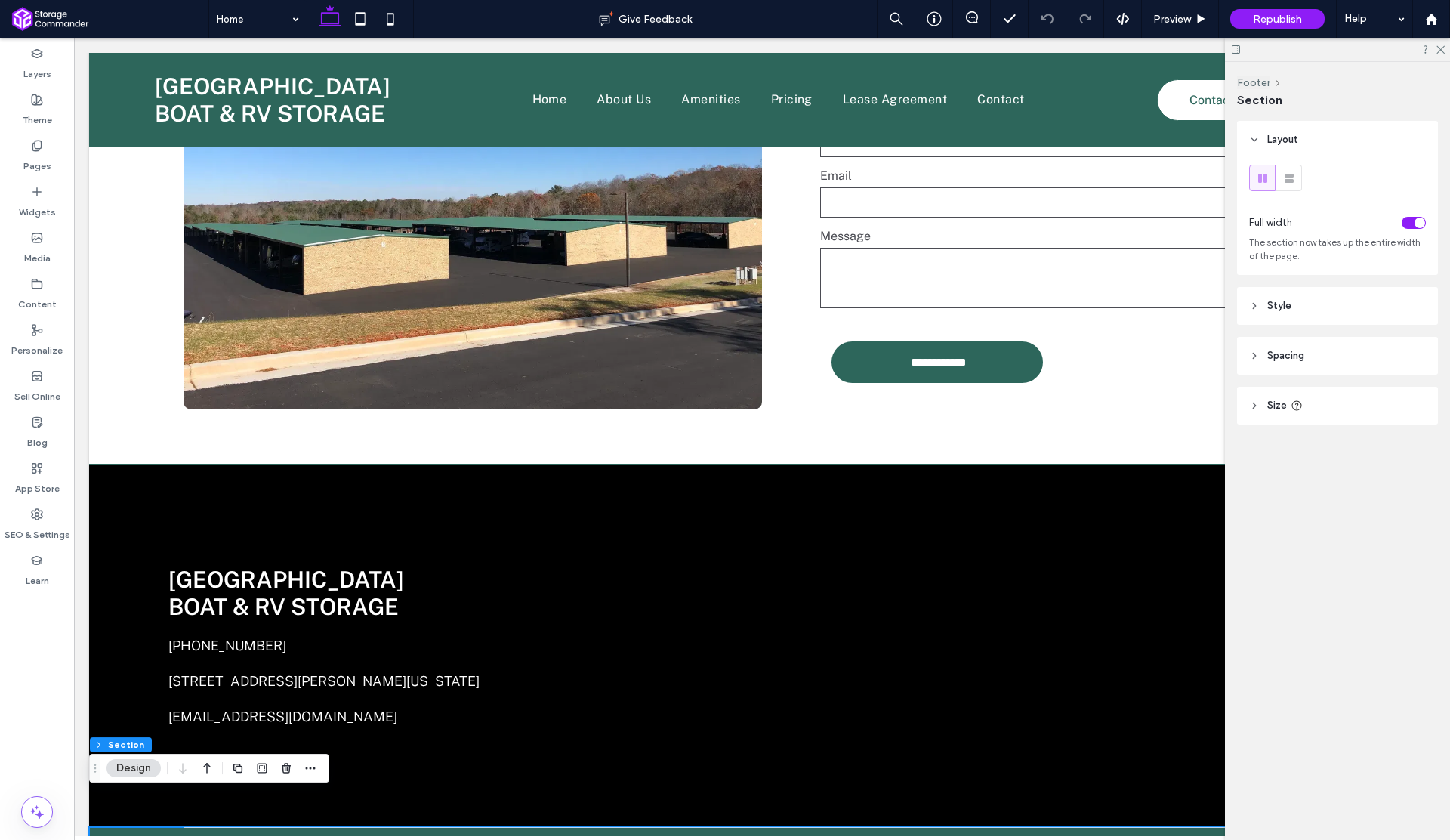
click at [1318, 302] on header "Style" at bounding box center [1338, 306] width 201 height 38
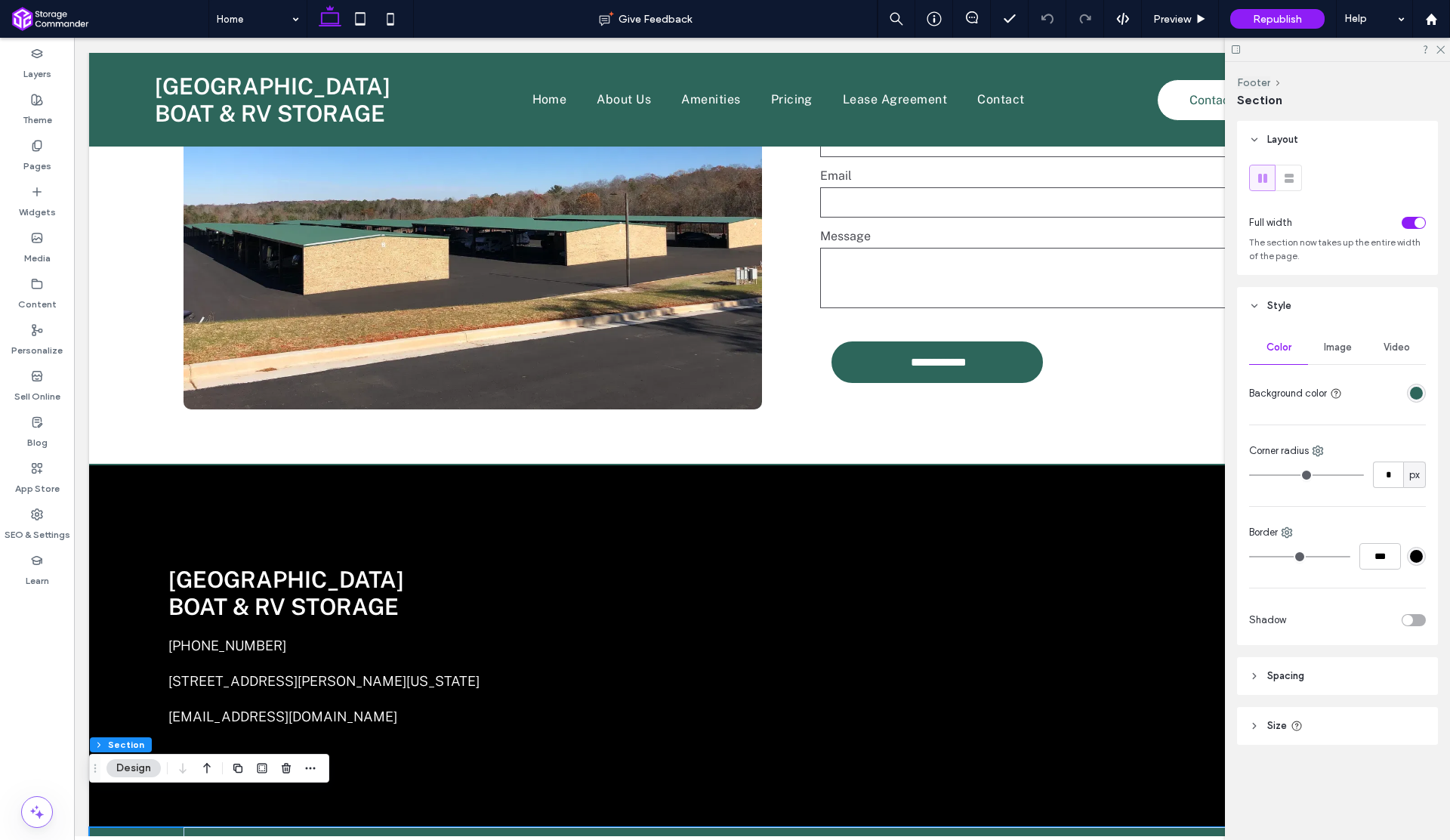
click at [1423, 392] on div "rgba(45, 102, 91, 1)" at bounding box center [1416, 393] width 13 height 13
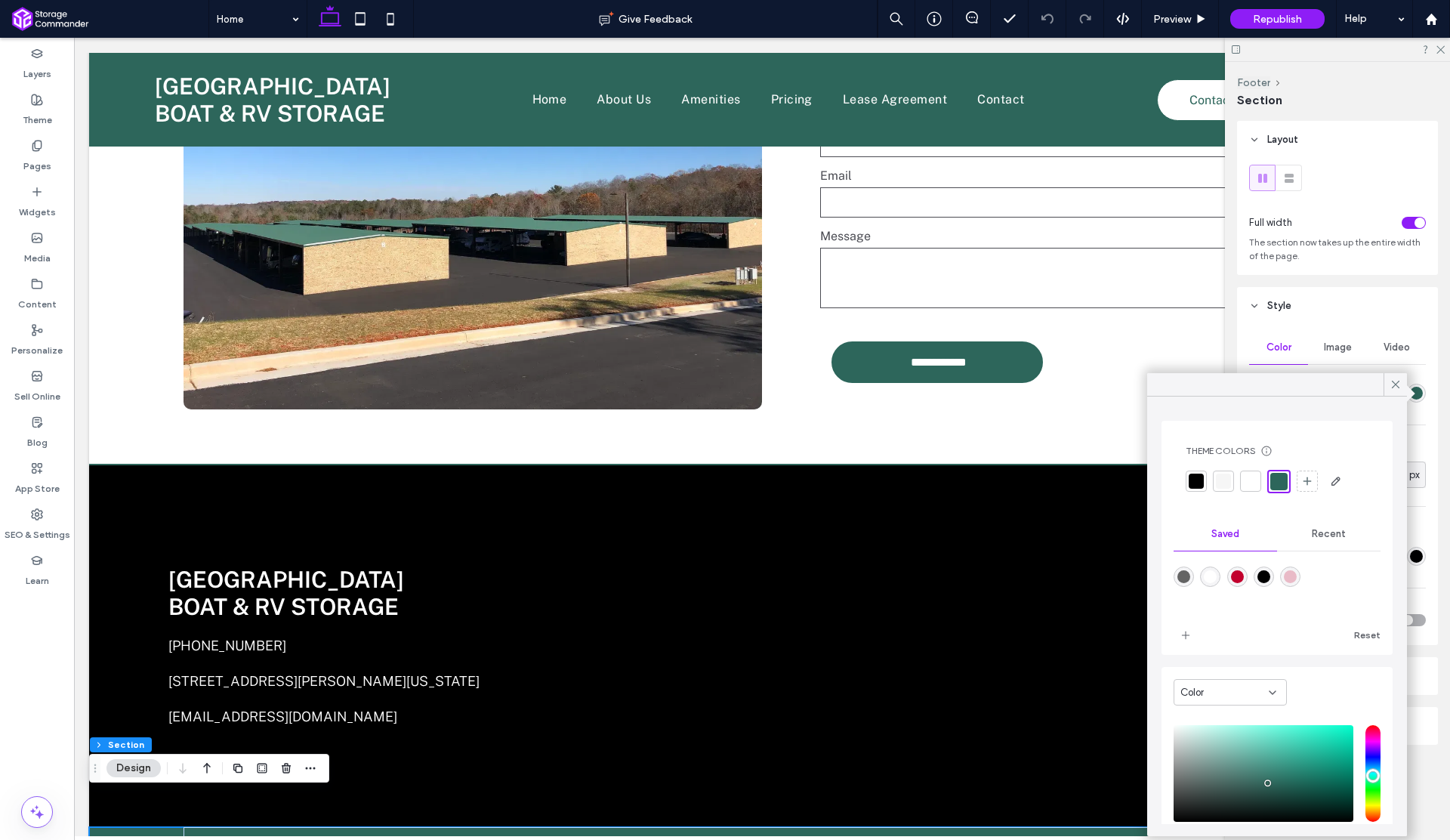
click at [1197, 484] on div at bounding box center [1196, 480] width 15 height 15
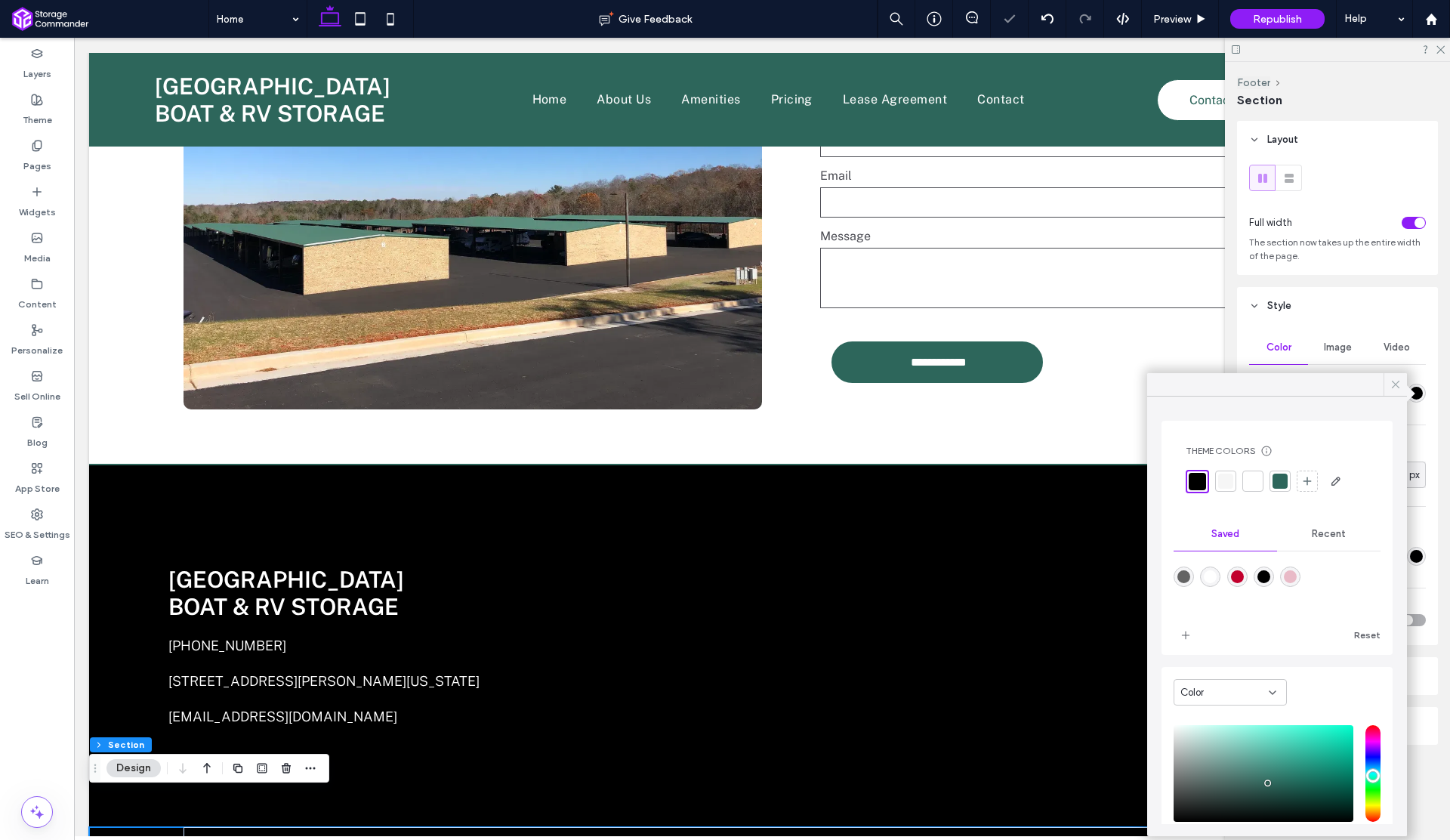
click at [1393, 384] on icon at bounding box center [1395, 384] width 13 height 13
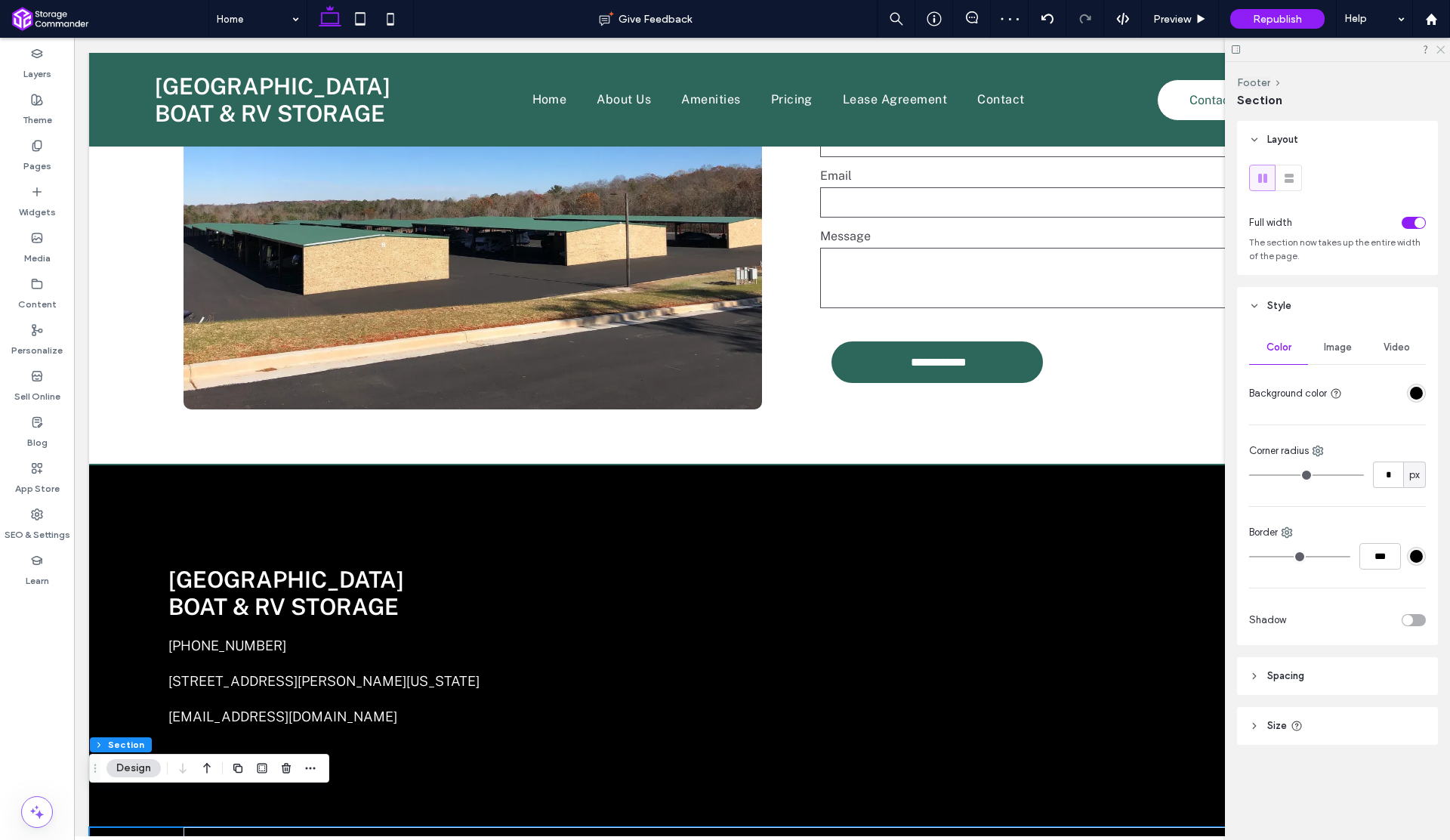
click at [1443, 48] on icon at bounding box center [1440, 49] width 10 height 10
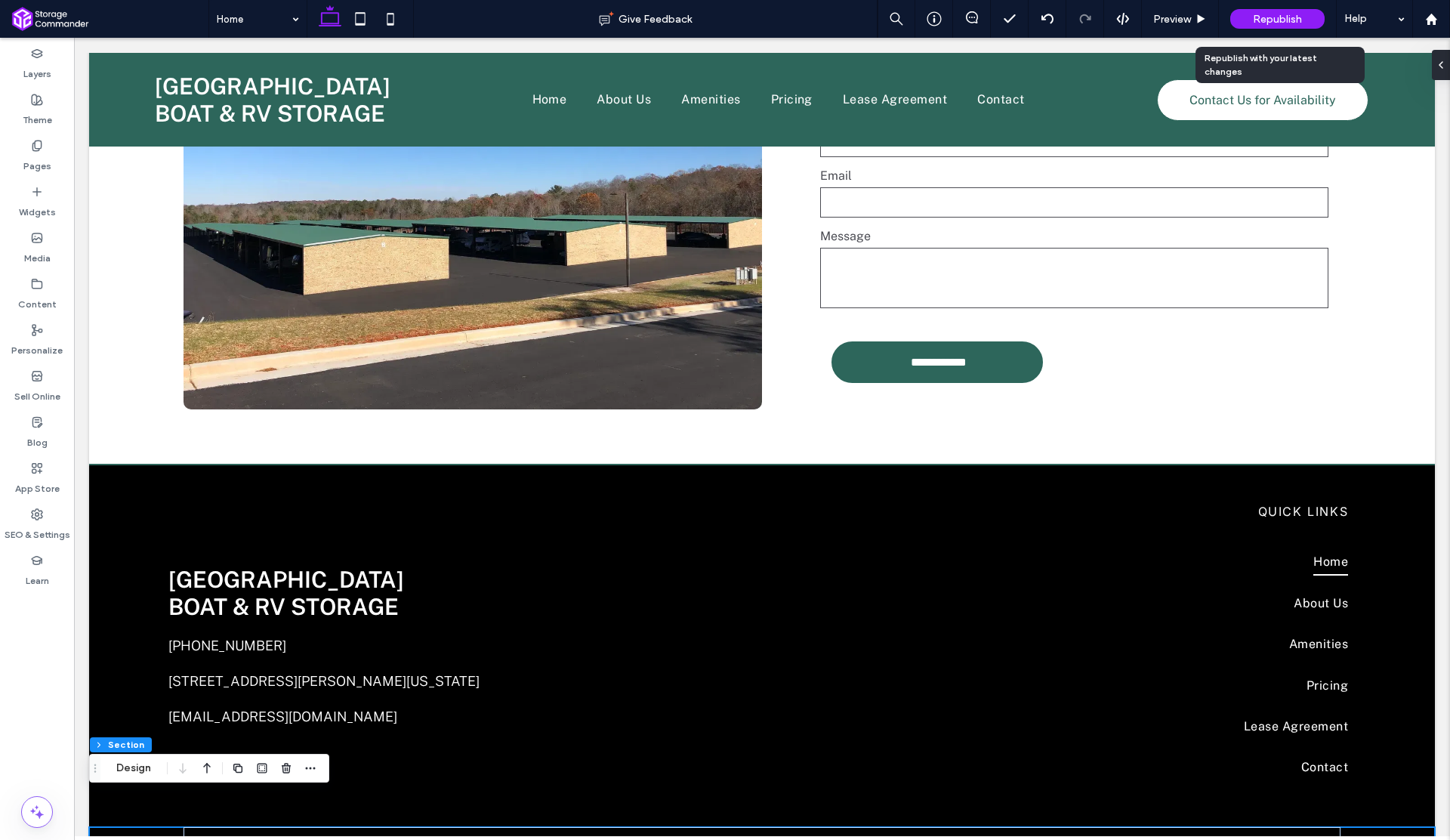
click at [1291, 18] on span "Republish" at bounding box center [1278, 19] width 49 height 13
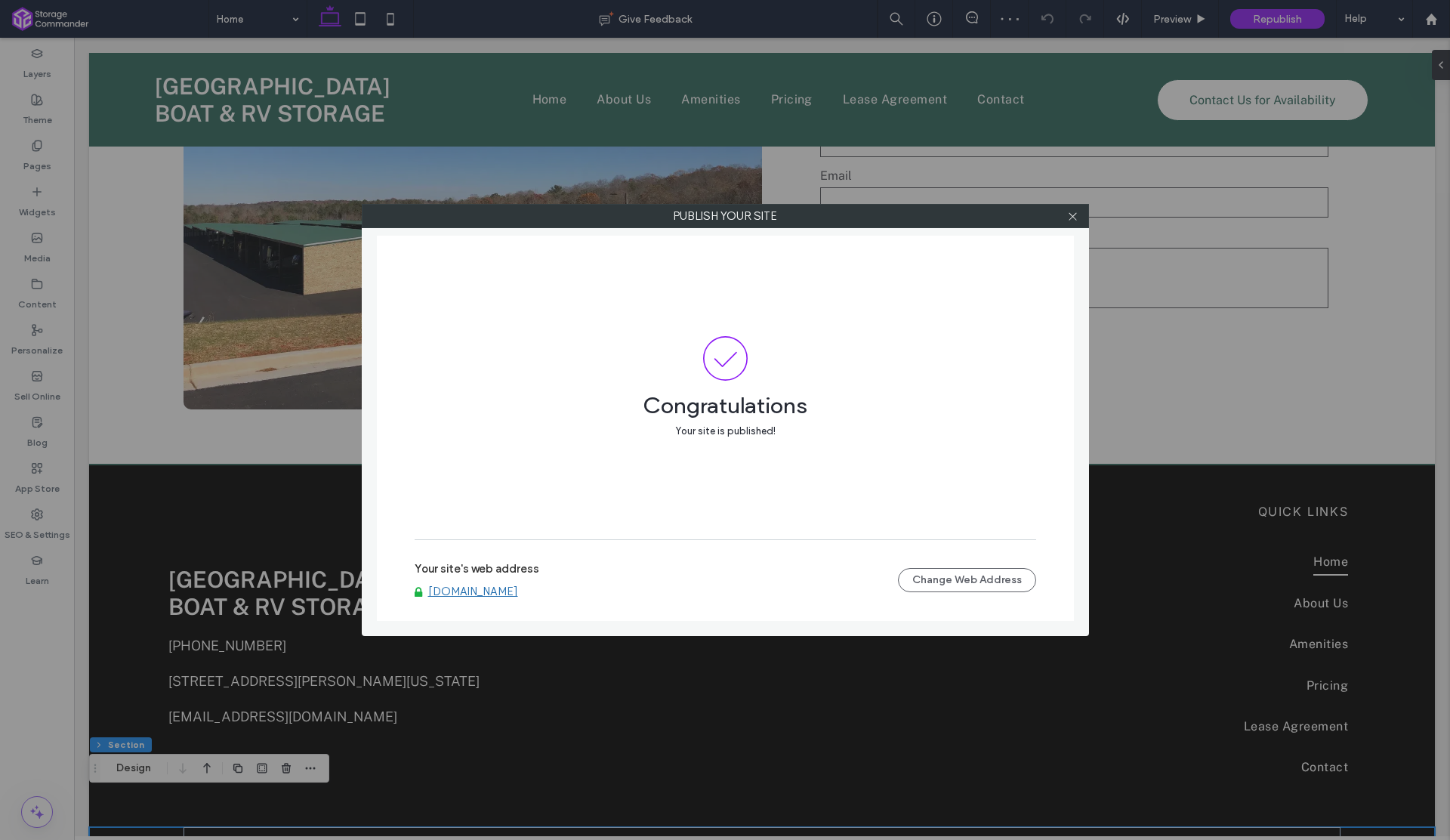
drag, startPoint x: 576, startPoint y: 592, endPoint x: 466, endPoint y: 599, distance: 110.2
click at [466, 599] on div "Your site's web address [DOMAIN_NAME] Change Web Address" at bounding box center [725, 580] width 622 height 49
click at [476, 593] on link "[DOMAIN_NAME]" at bounding box center [473, 591] width 90 height 13
click at [1073, 220] on icon at bounding box center [1073, 216] width 11 height 11
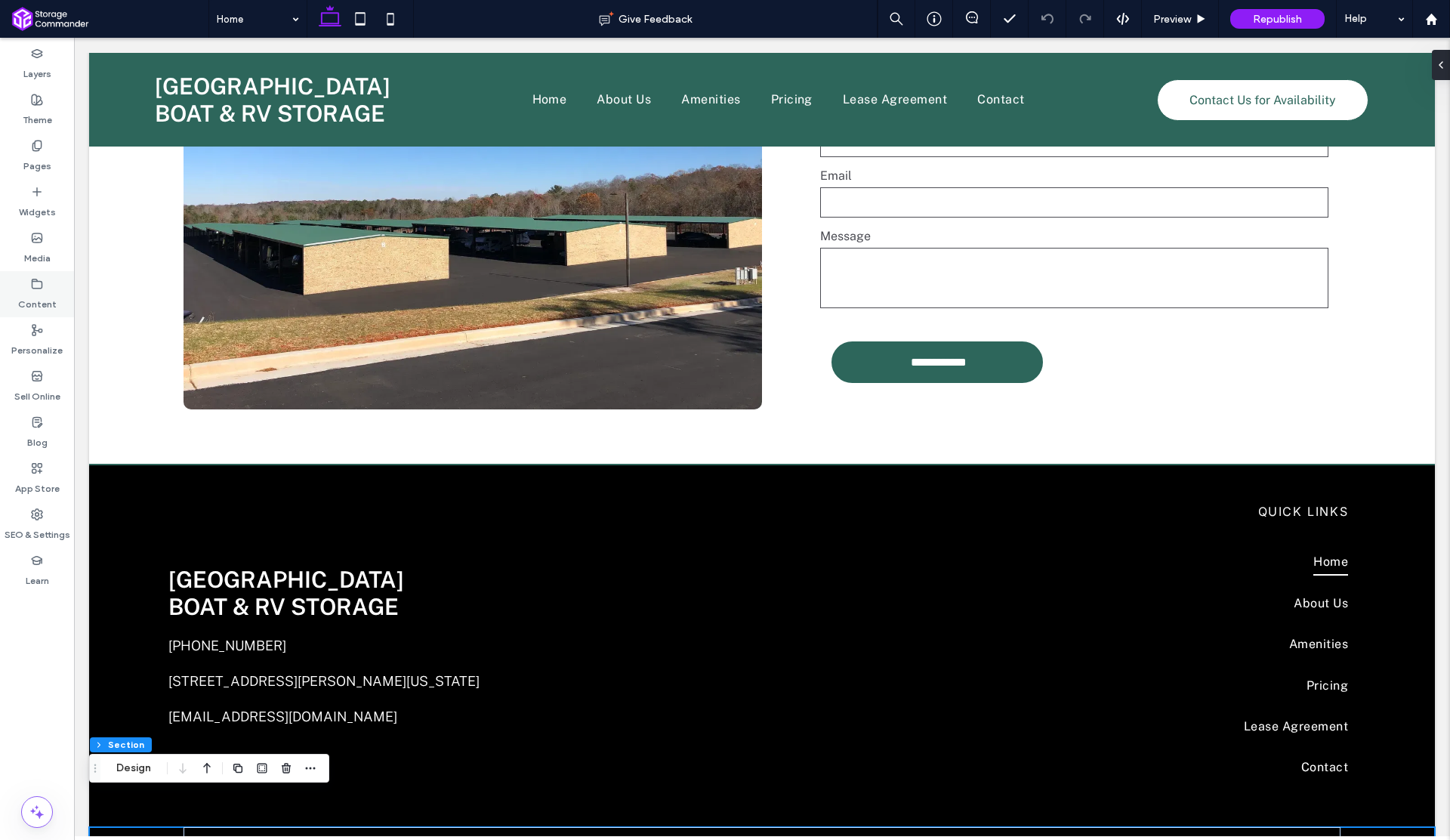
click at [34, 302] on label "Content" at bounding box center [37, 300] width 38 height 21
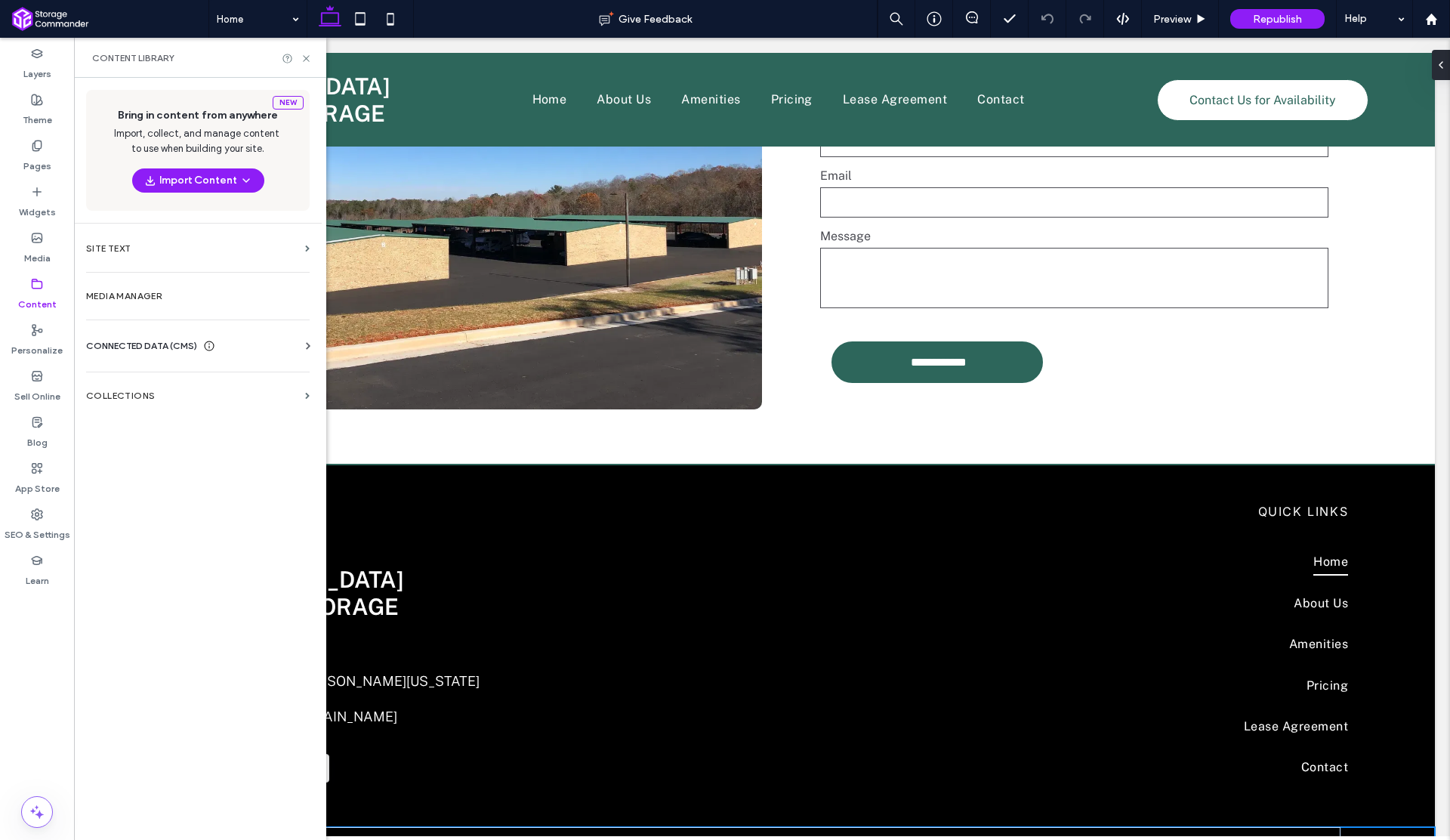
click at [150, 343] on span "CONNECTED DATA (CMS)" at bounding box center [142, 346] width 111 height 15
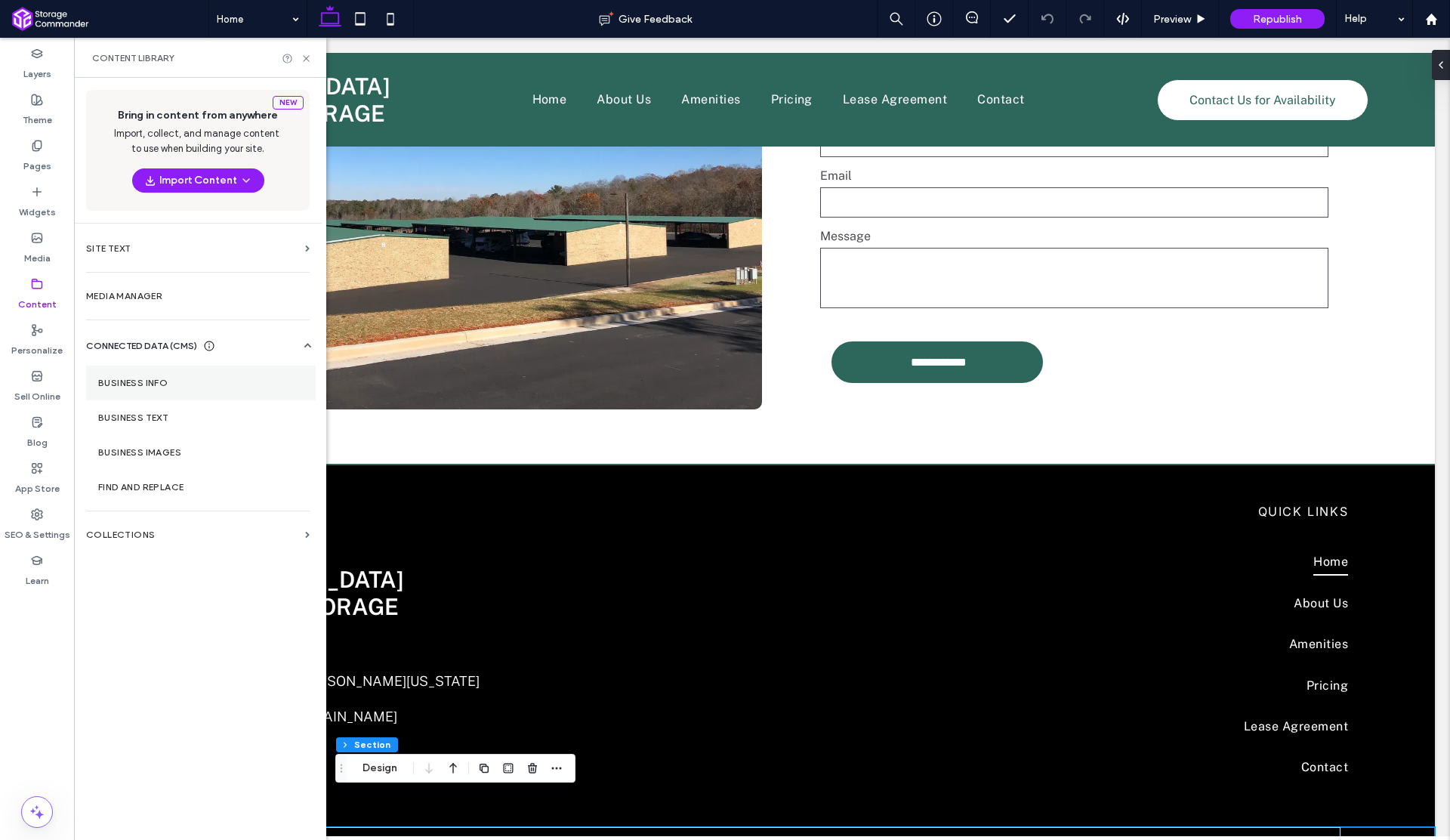
click at [140, 381] on label "Business Info" at bounding box center [201, 382] width 205 height 10
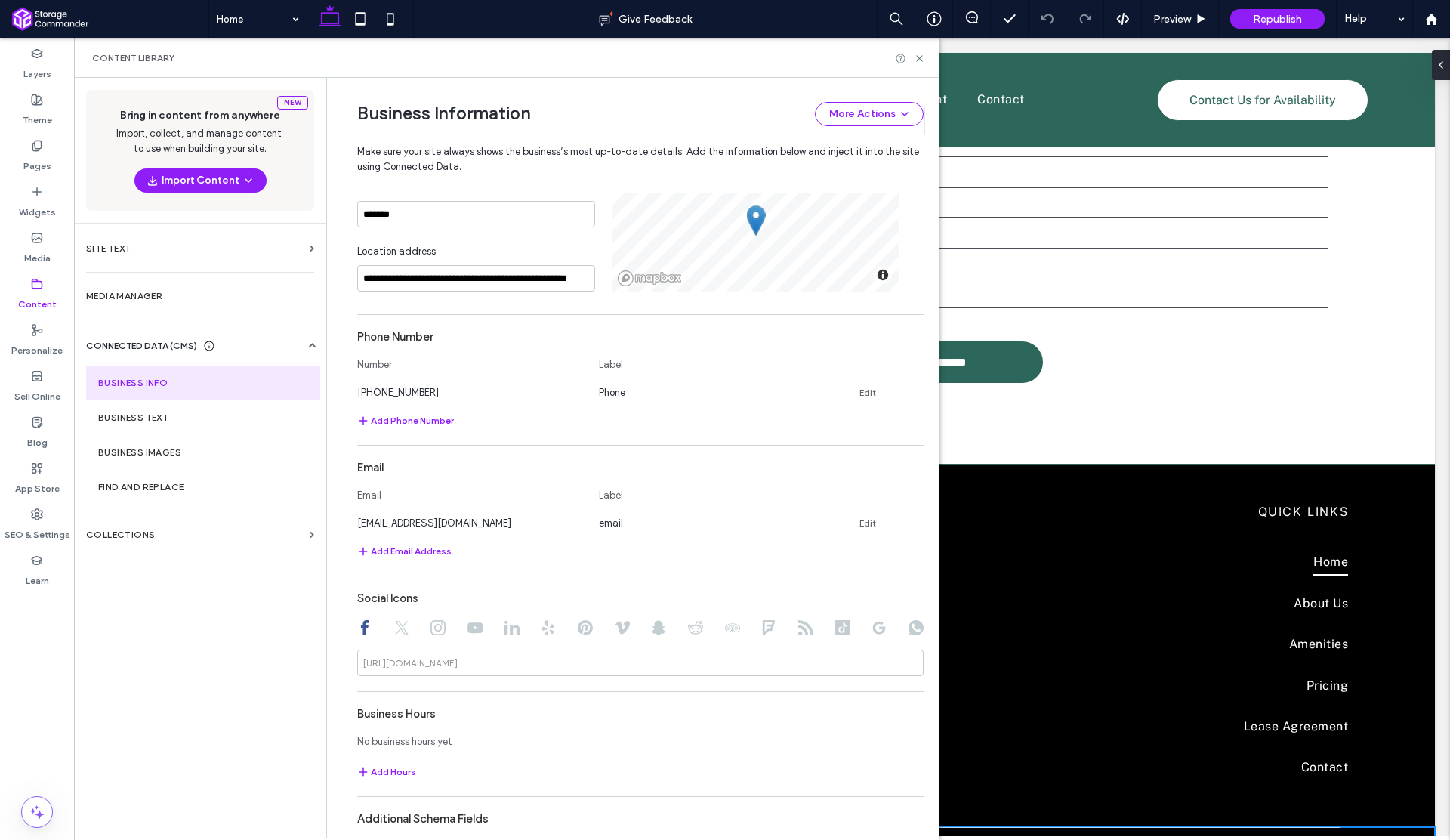
scroll to position [503, 0]
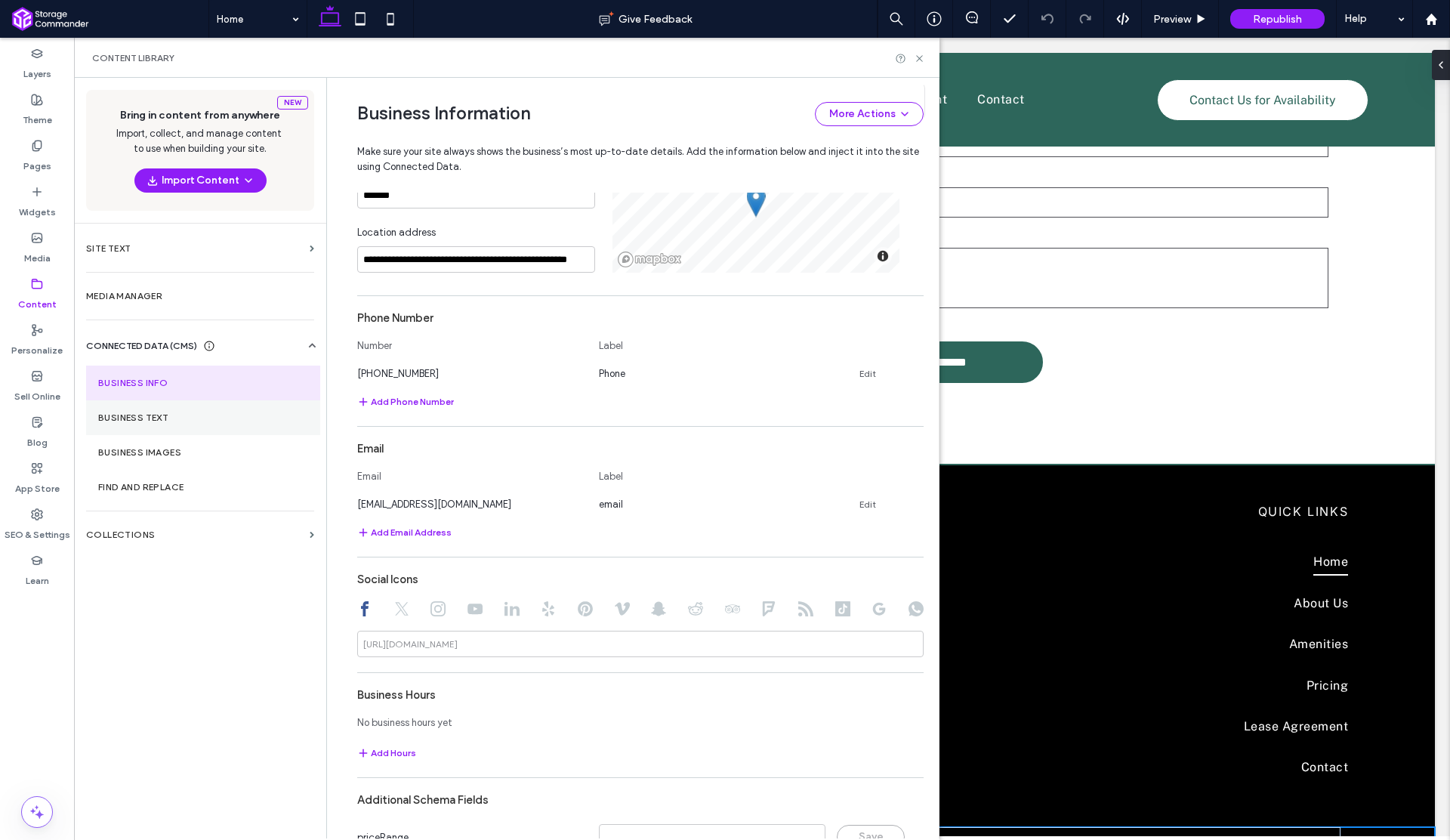
click at [158, 425] on section "Business Text" at bounding box center [203, 418] width 234 height 34
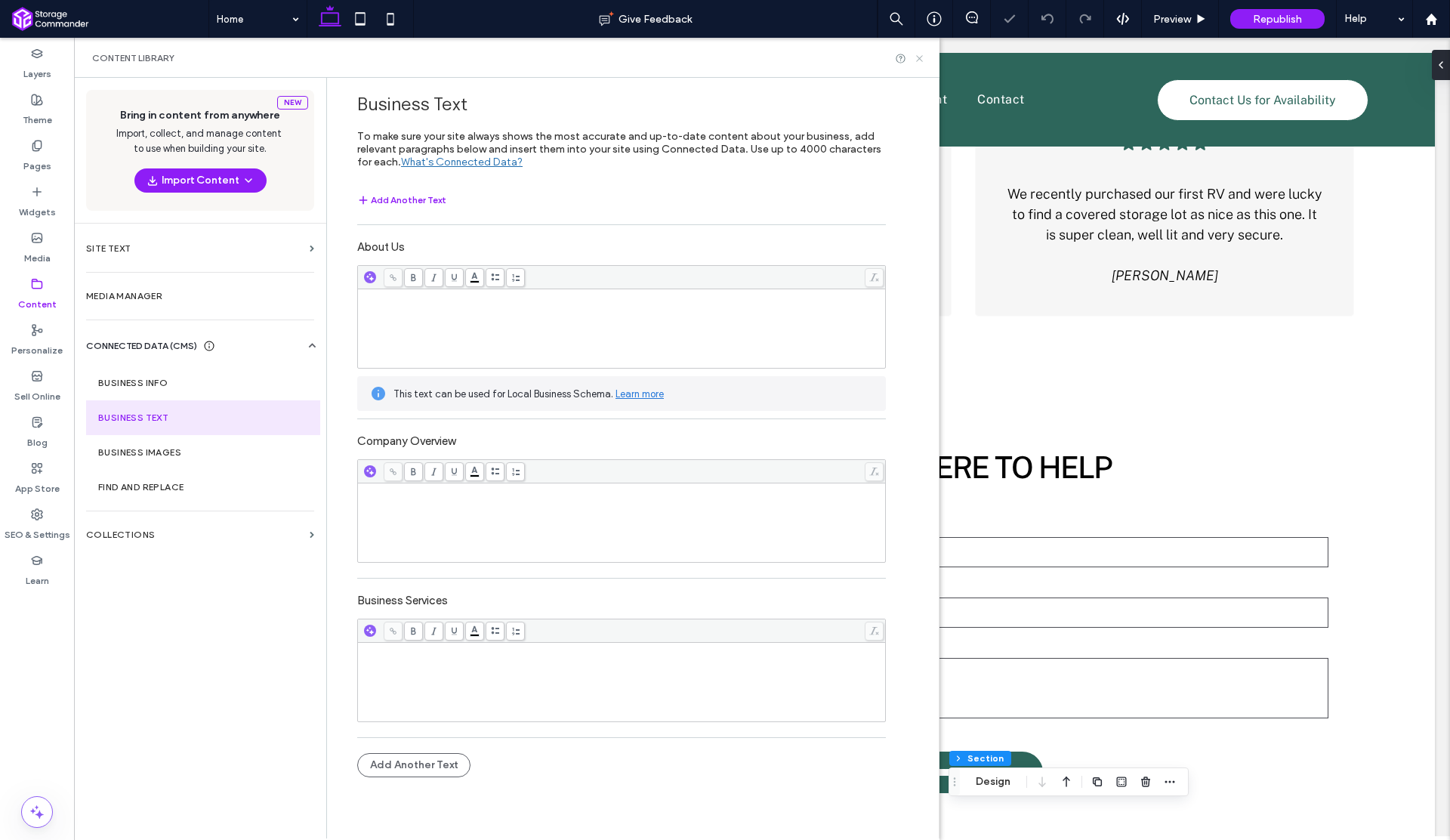
click at [918, 58] on icon at bounding box center [919, 58] width 11 height 11
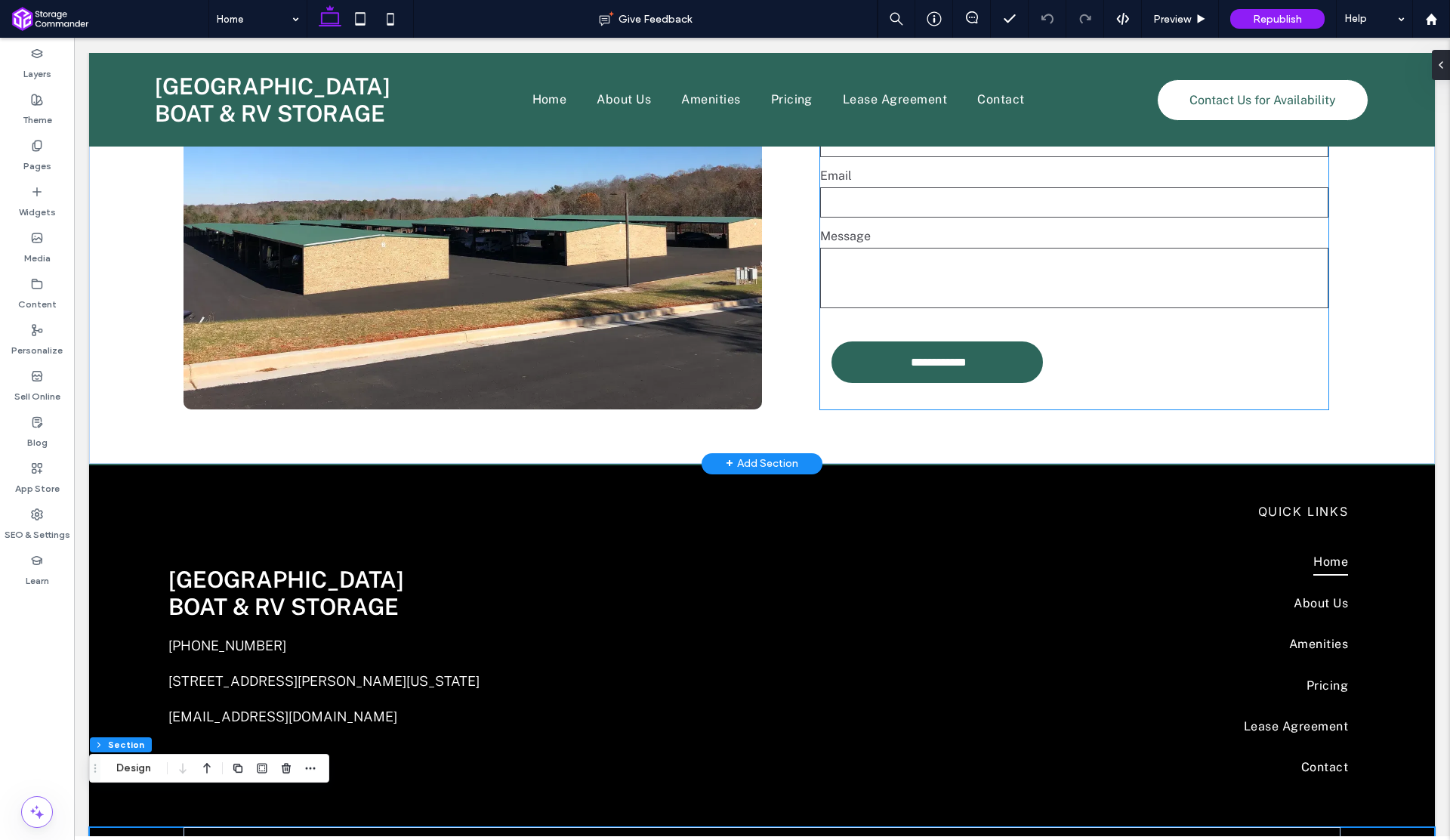
scroll to position [0, 0]
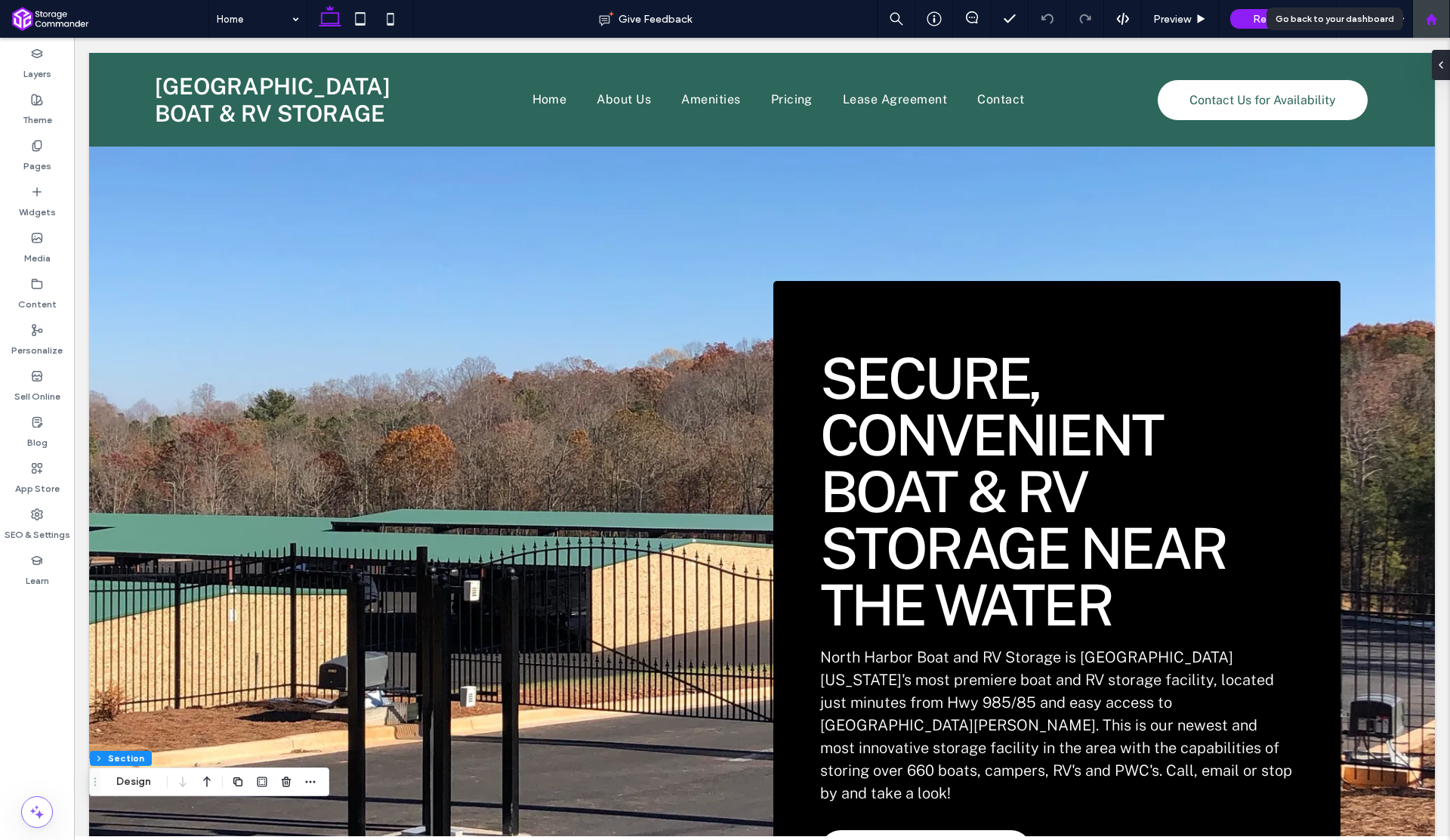
click at [1434, 17] on use at bounding box center [1431, 18] width 11 height 11
